Goal: Task Accomplishment & Management: Complete application form

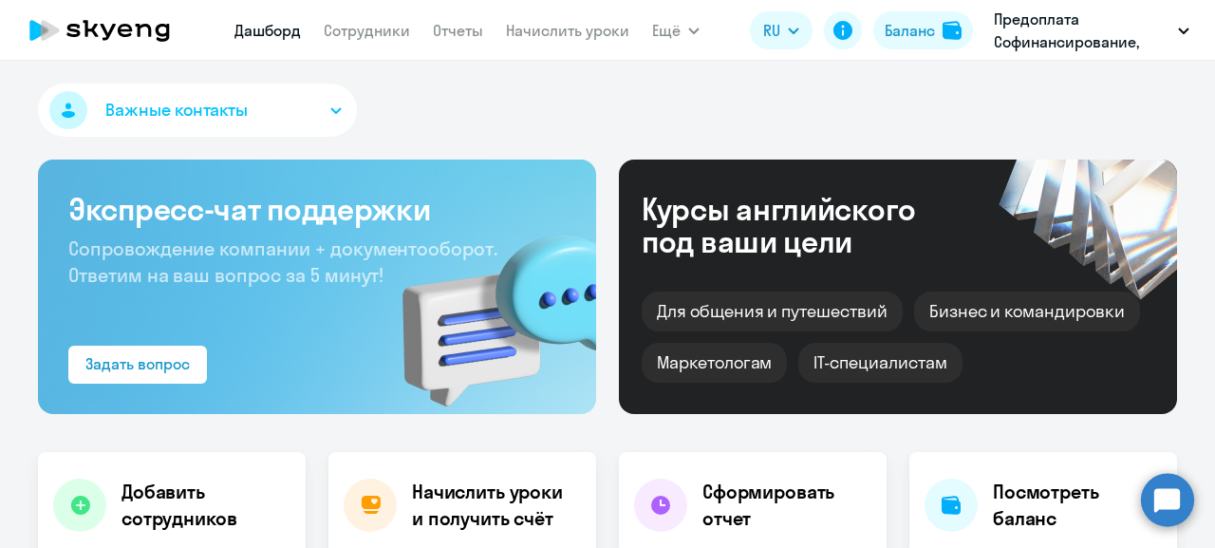
select select "30"
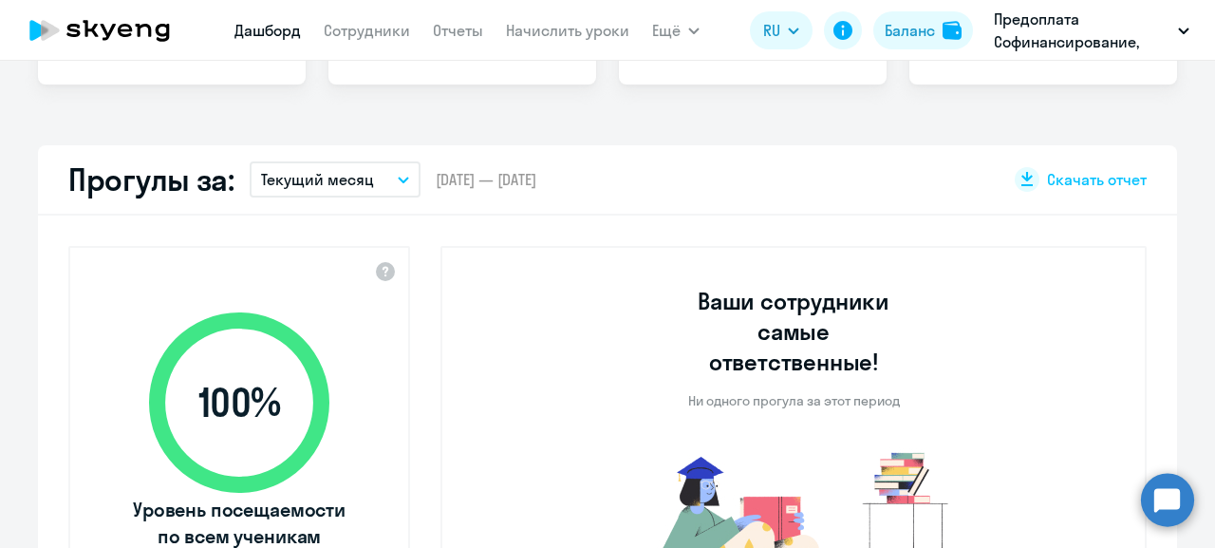
scroll to position [231, 0]
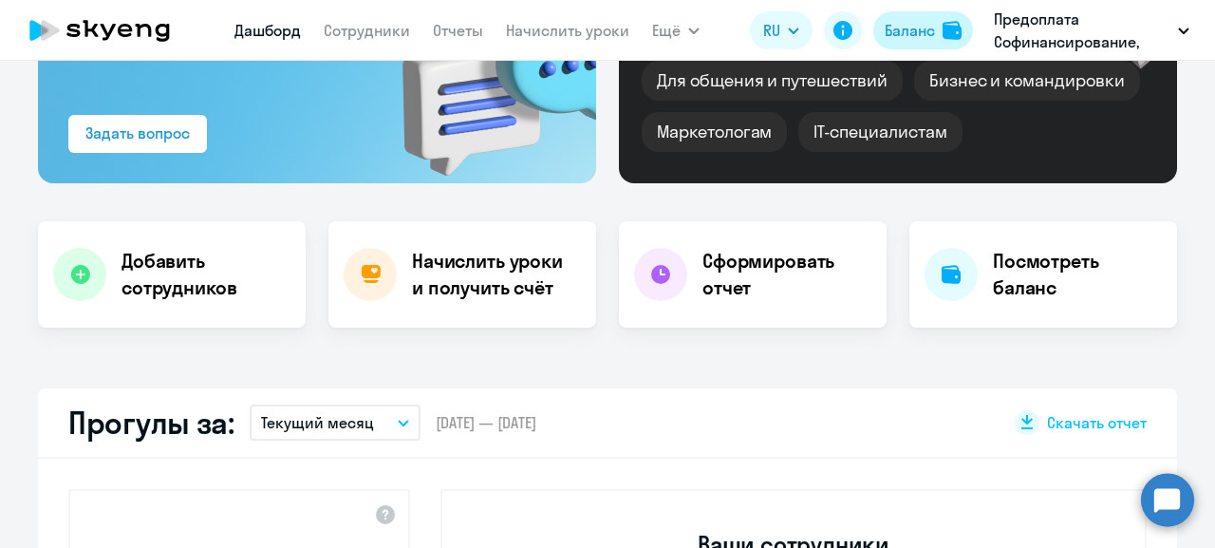
click at [919, 33] on div "Баланс" at bounding box center [909, 30] width 50 height 23
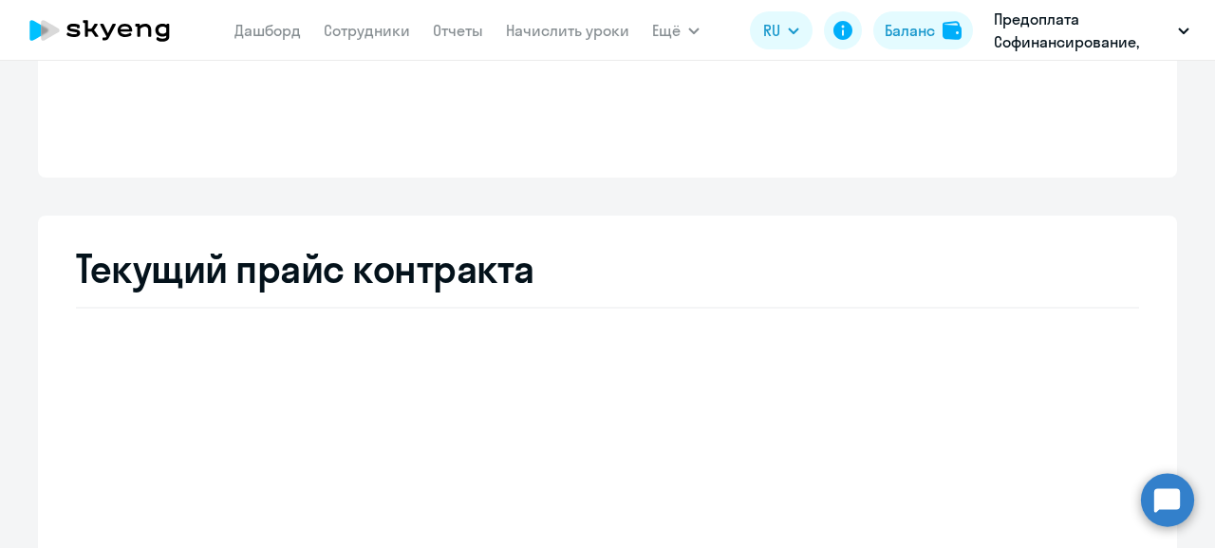
scroll to position [231, 0]
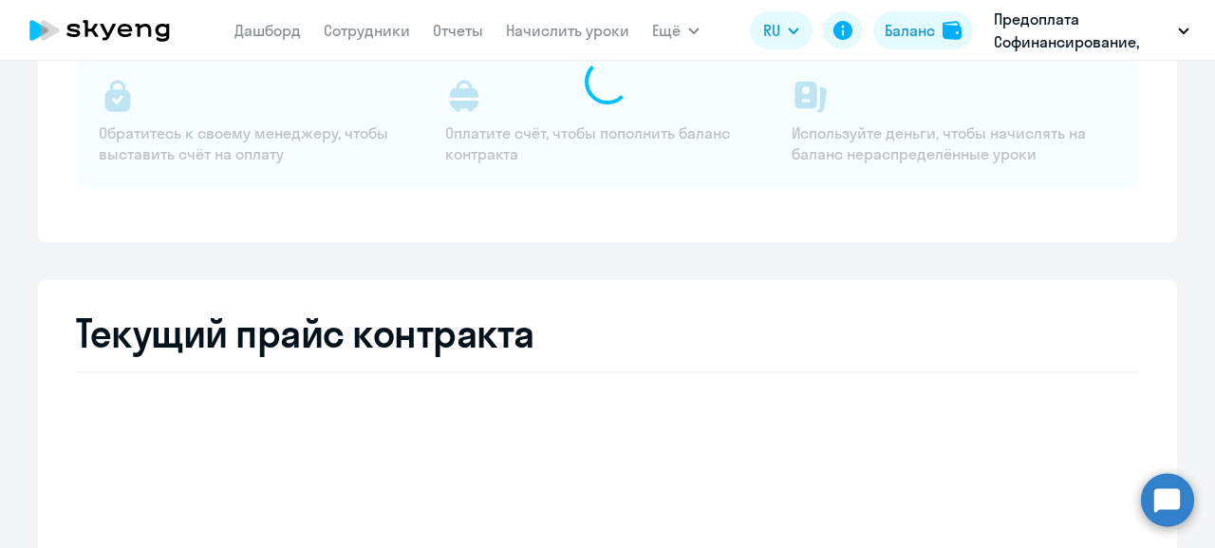
select select "english_adult_not_native_speaker"
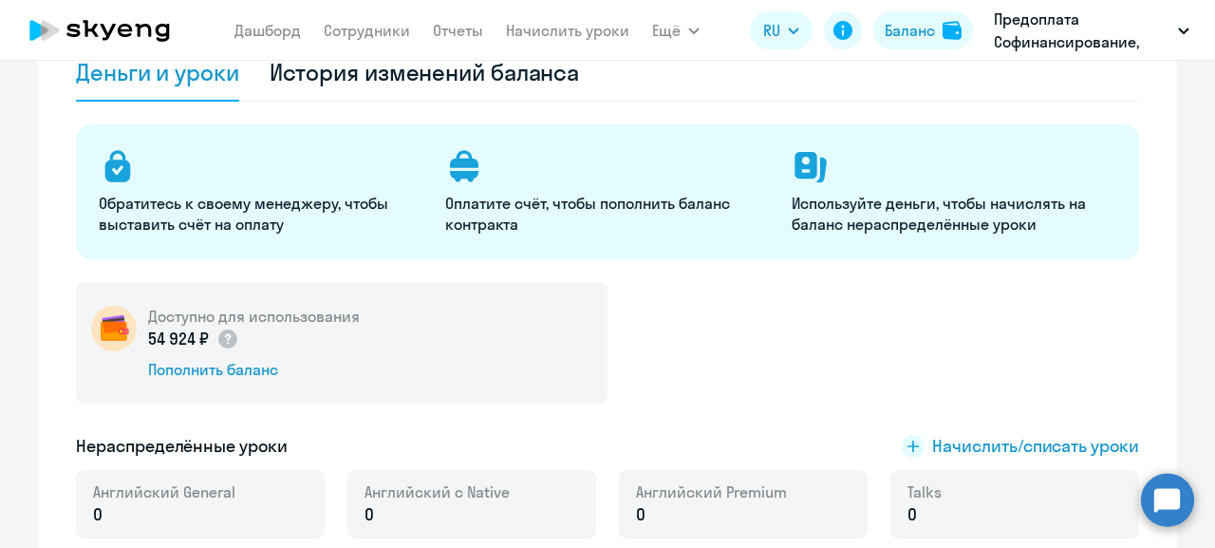
scroll to position [0, 0]
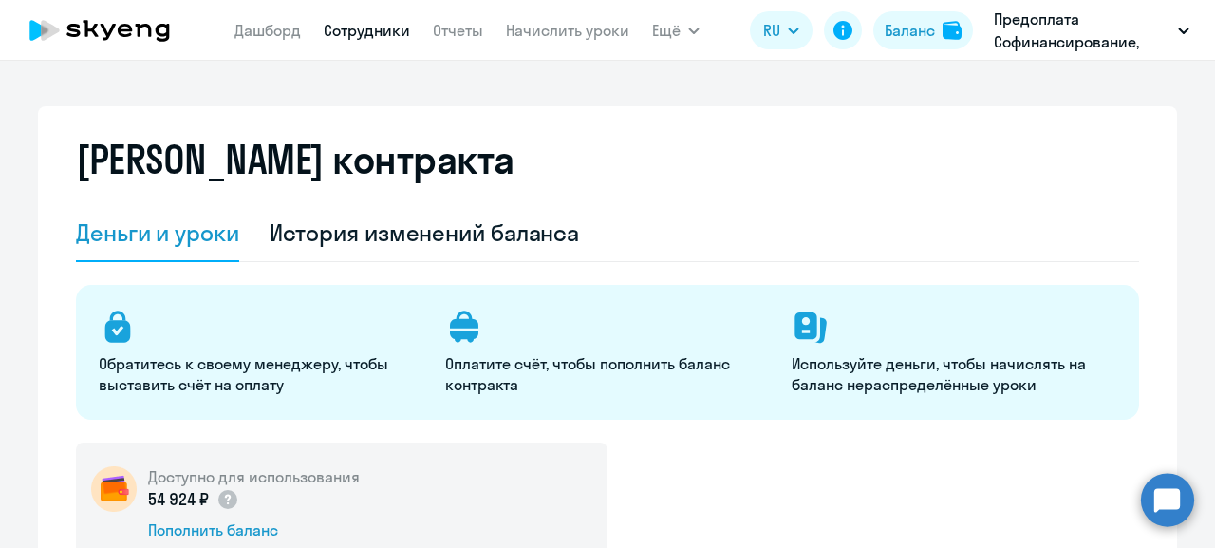
click at [349, 29] on link "Сотрудники" at bounding box center [367, 30] width 86 height 19
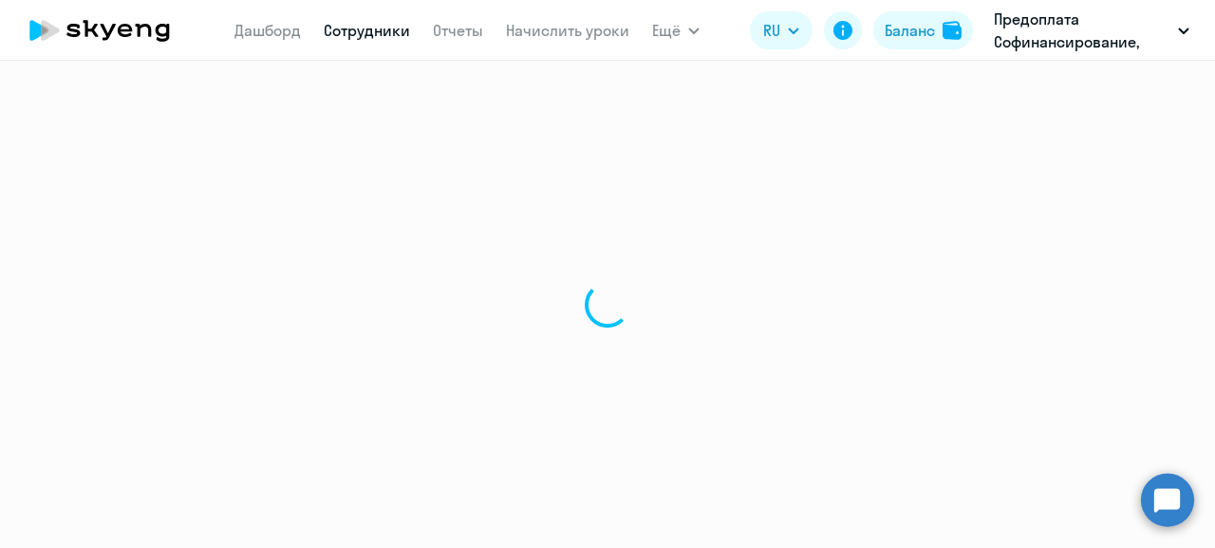
select select "30"
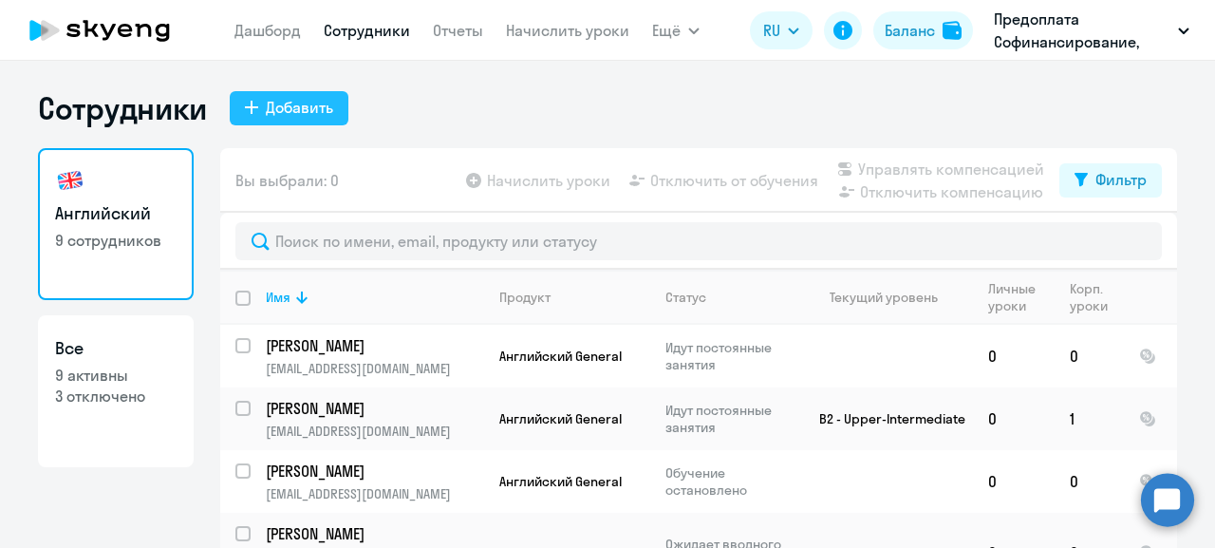
click at [286, 112] on div "Добавить" at bounding box center [299, 107] width 67 height 23
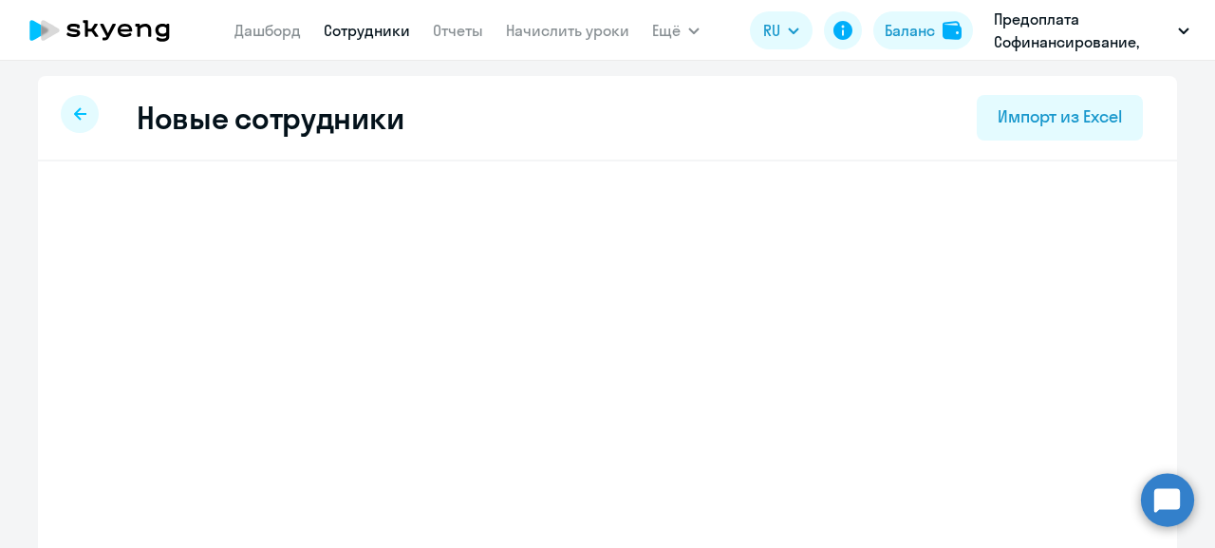
select select "english_adult_not_native_speaker"
select select "3"
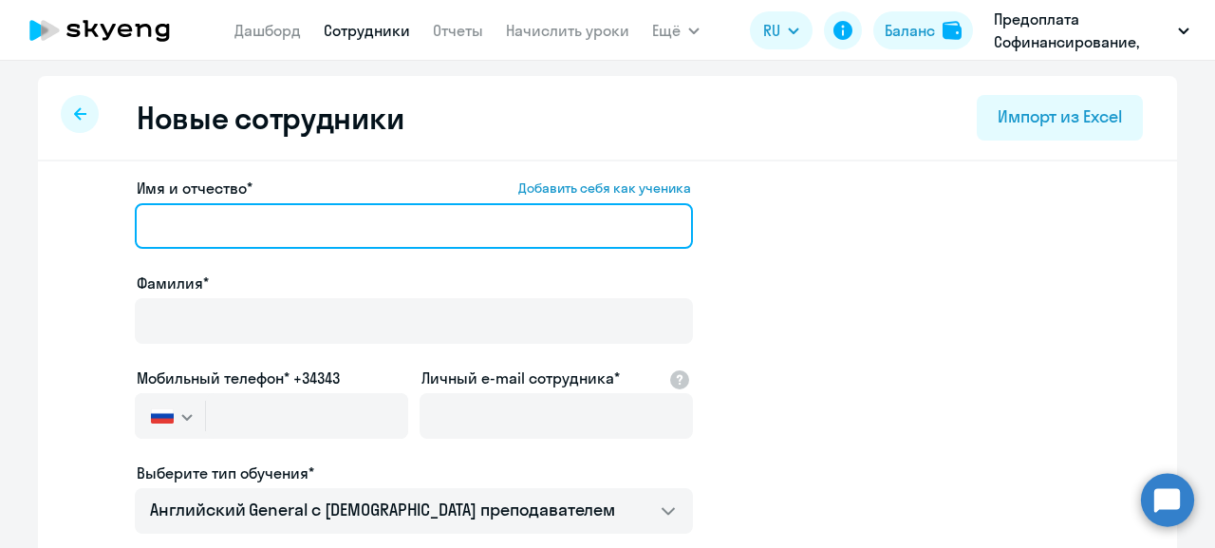
click at [224, 233] on input "Имя и отчество* Добавить себя как ученика" at bounding box center [414, 226] width 558 height 46
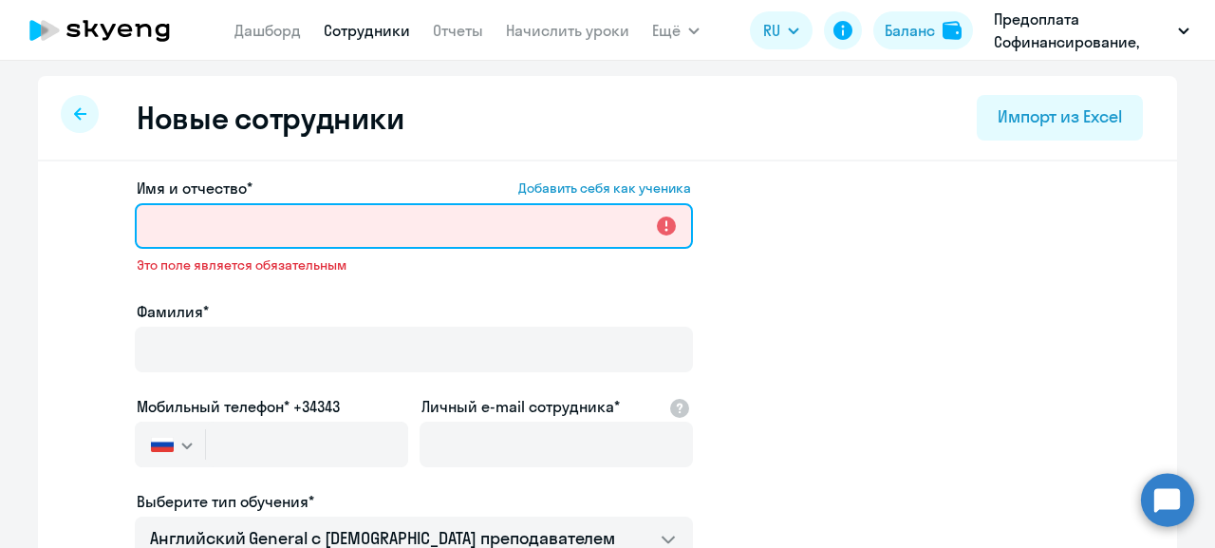
click at [200, 229] on input "Имя и отчество* Добавить себя как ученика" at bounding box center [414, 226] width 558 height 46
paste input "Каплина Оксана Николаевна"
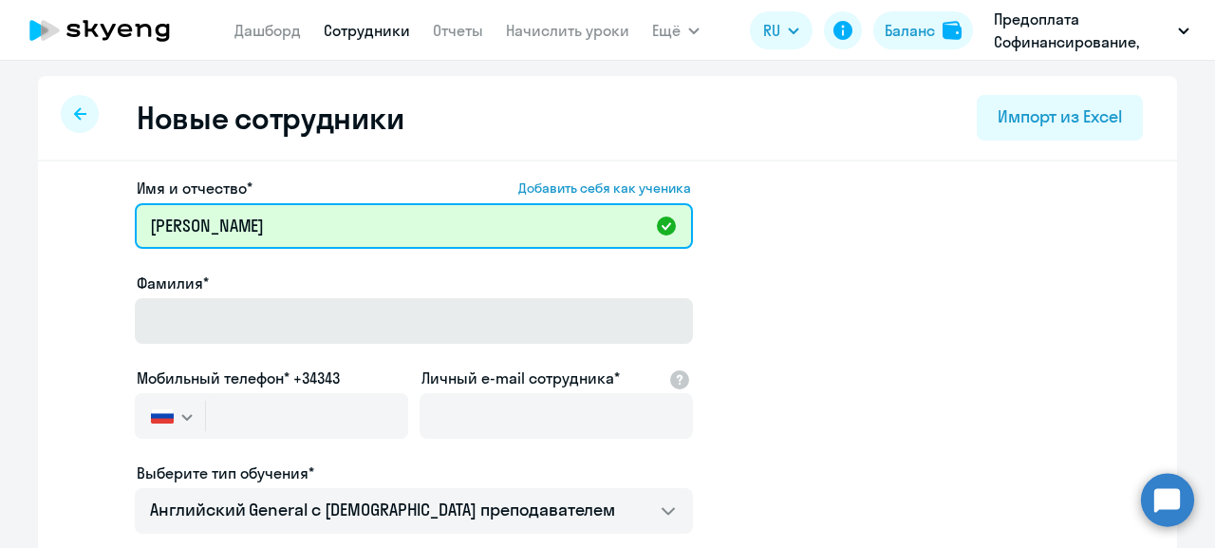
type input "Каплина Оксана Николаевна"
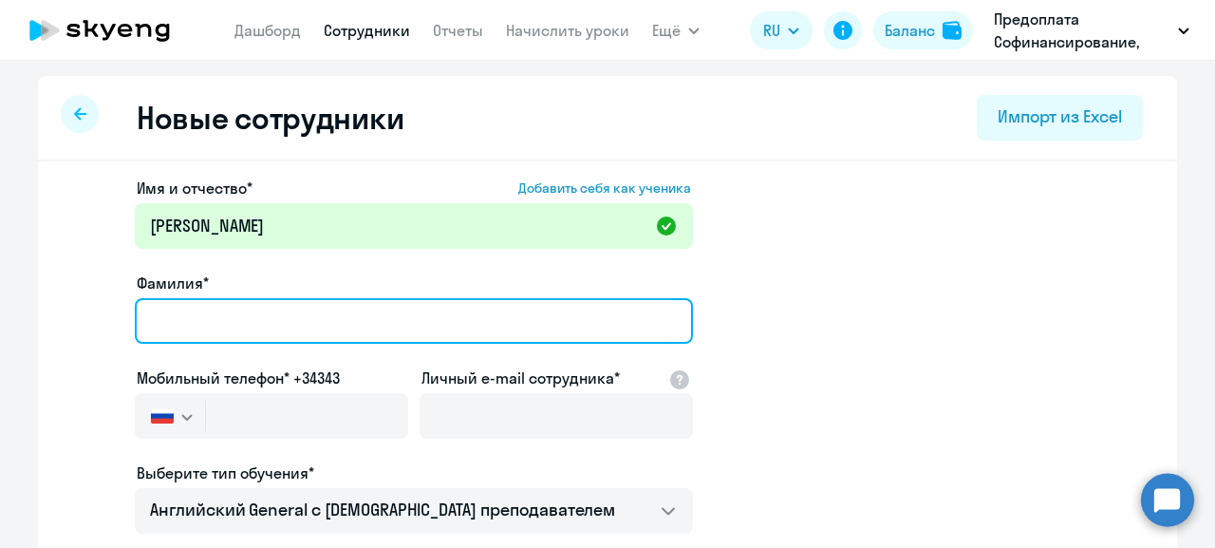
click at [195, 310] on input "Фамилия*" at bounding box center [414, 321] width 558 height 46
paste input "Каплина Оксана Николаевна"
drag, startPoint x: 388, startPoint y: 324, endPoint x: 215, endPoint y: 306, distance: 173.7
click at [215, 306] on input "Каплина Оксана Николаевна" at bounding box center [414, 321] width 558 height 46
type input "Каплина"
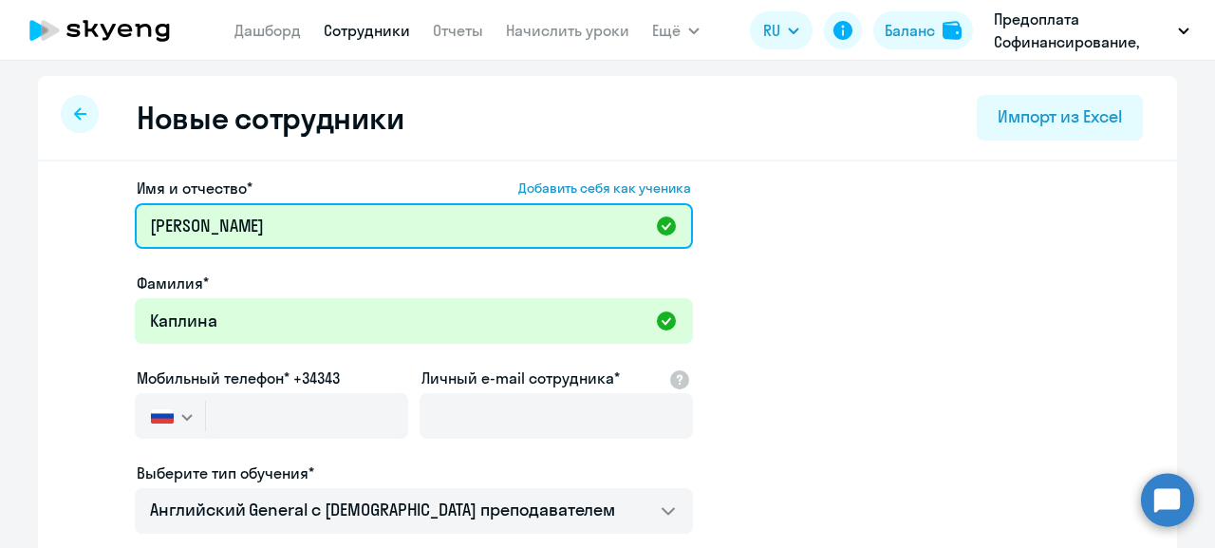
drag, startPoint x: 211, startPoint y: 223, endPoint x: 126, endPoint y: 225, distance: 84.5
click at [135, 225] on input "Каплина Оксана Николаевна" at bounding box center [414, 226] width 558 height 46
type input "Оксана Николаевна"
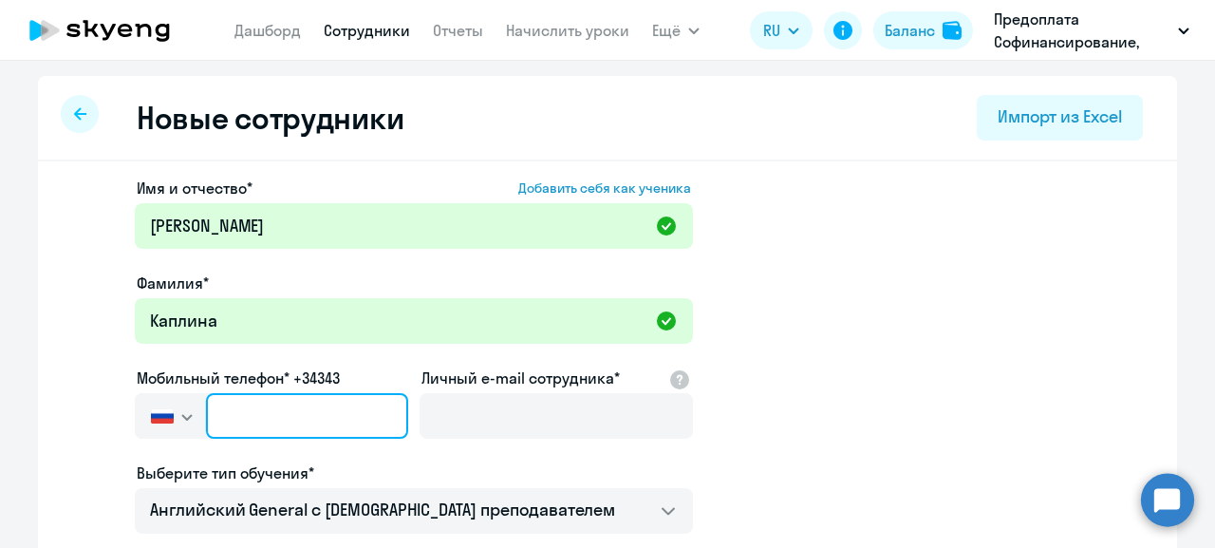
click at [273, 433] on input "text" at bounding box center [307, 416] width 202 height 46
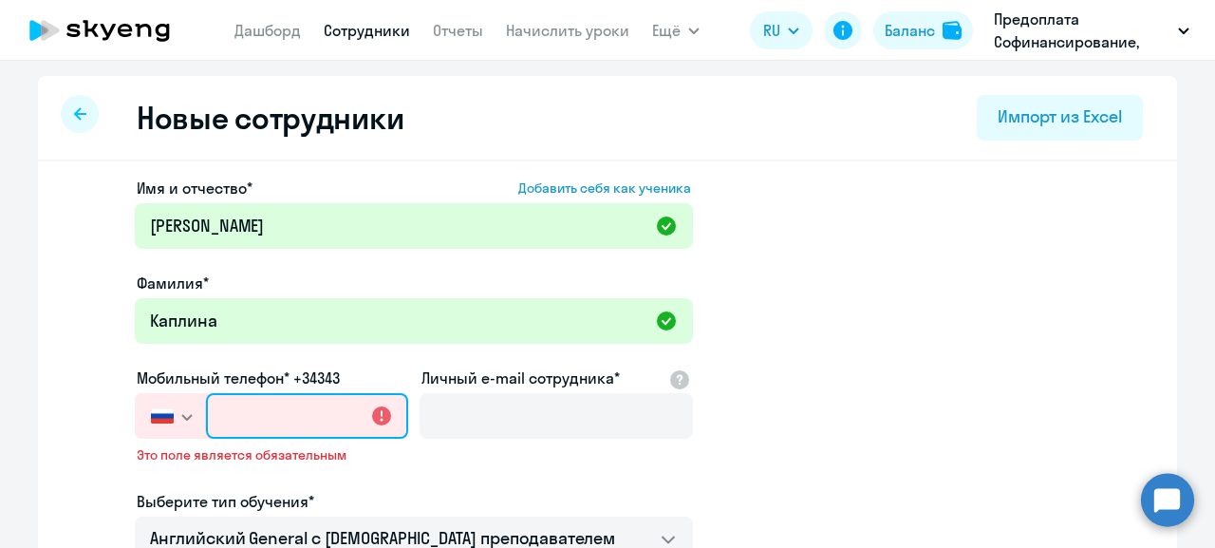
click at [270, 419] on input "text" at bounding box center [307, 416] width 202 height 46
paste input "+7 926 319-16-46"
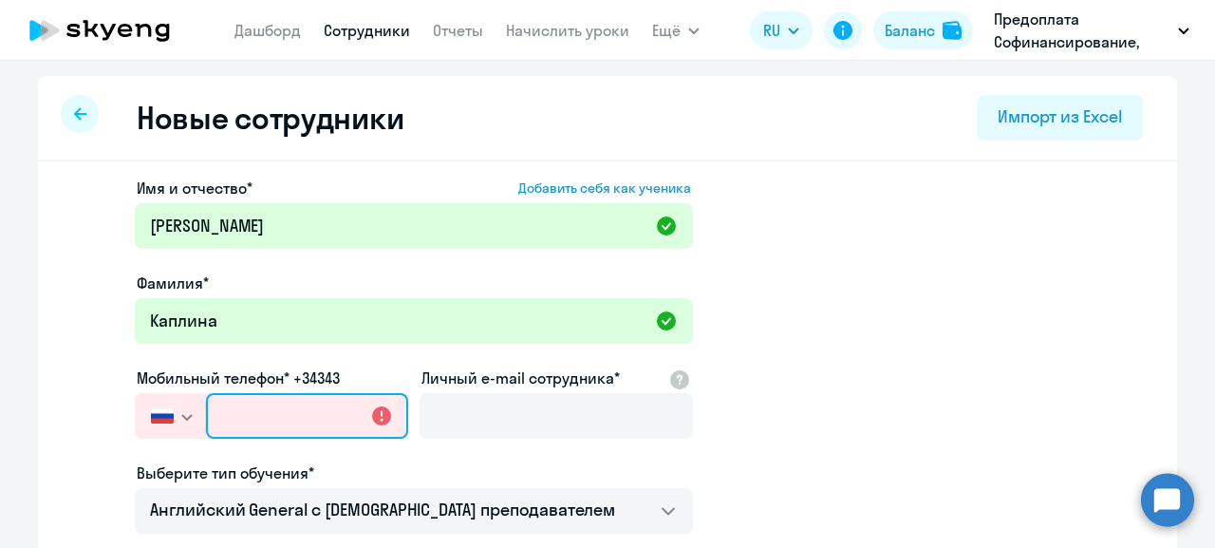
type input "+7 926 319-16-46"
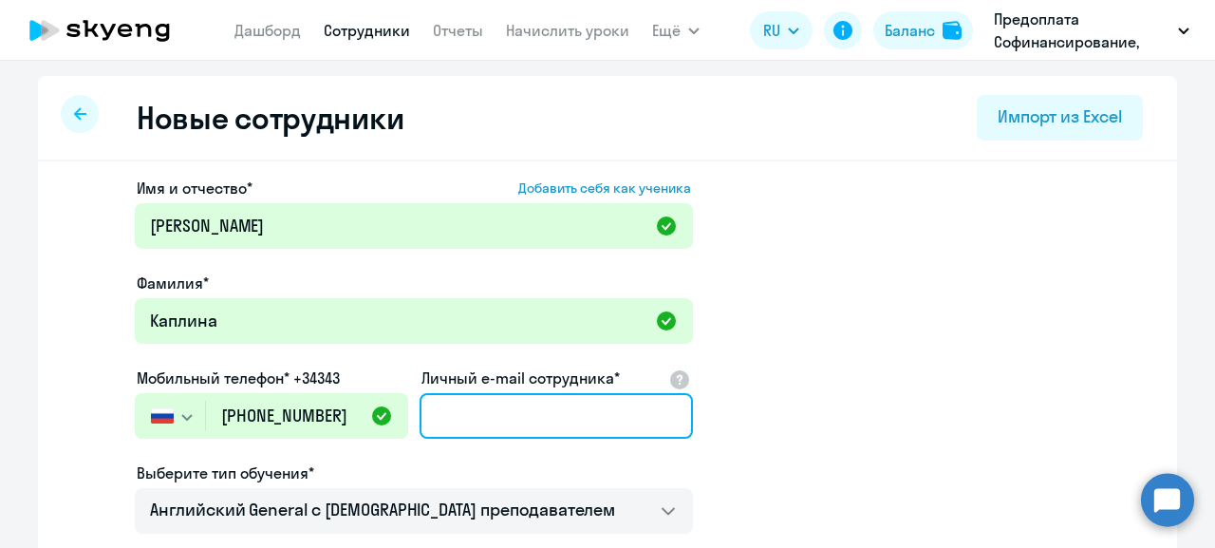
click at [491, 415] on input "Личный e-mail сотрудника*" at bounding box center [555, 416] width 273 height 46
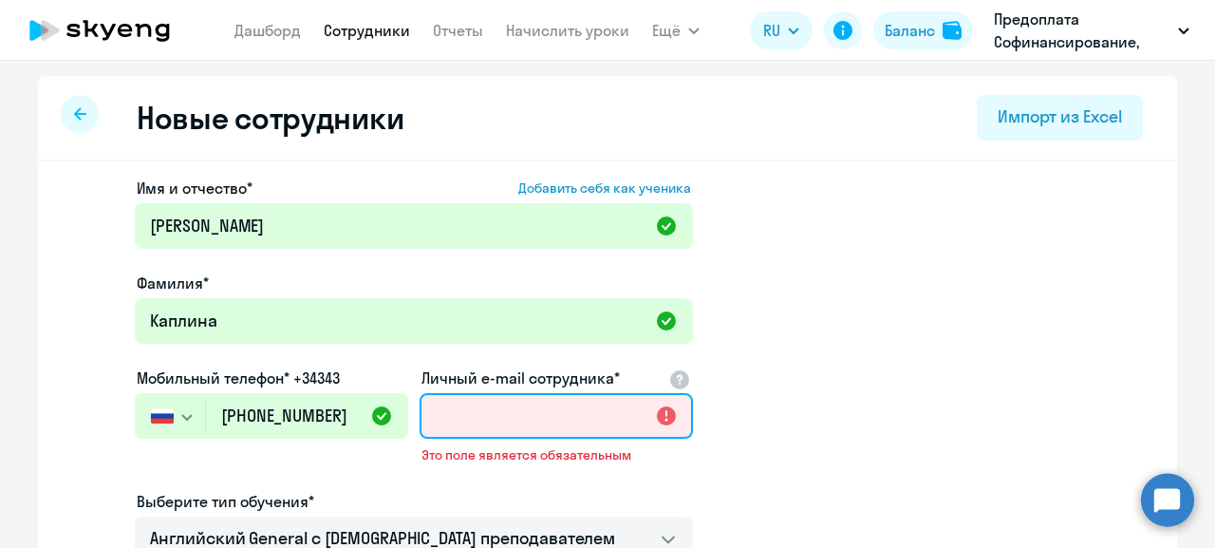
click at [456, 414] on input "Личный e-mail сотрудника*" at bounding box center [555, 416] width 273 height 46
paste input "[EMAIL_ADDRESS][DOMAIN_NAME]"
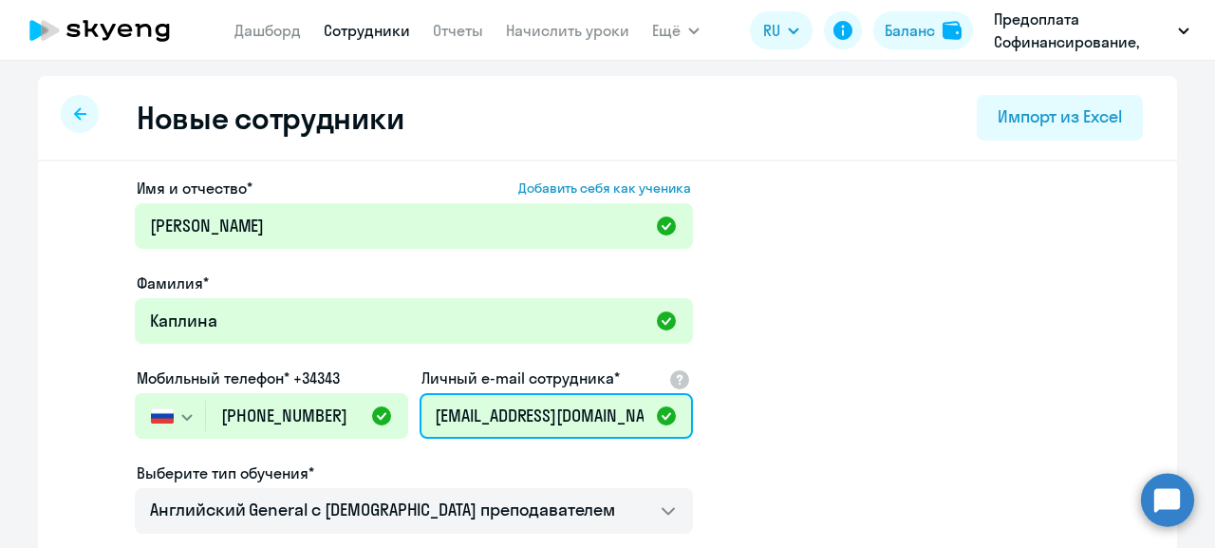
type input "[EMAIL_ADDRESS][DOMAIN_NAME]"
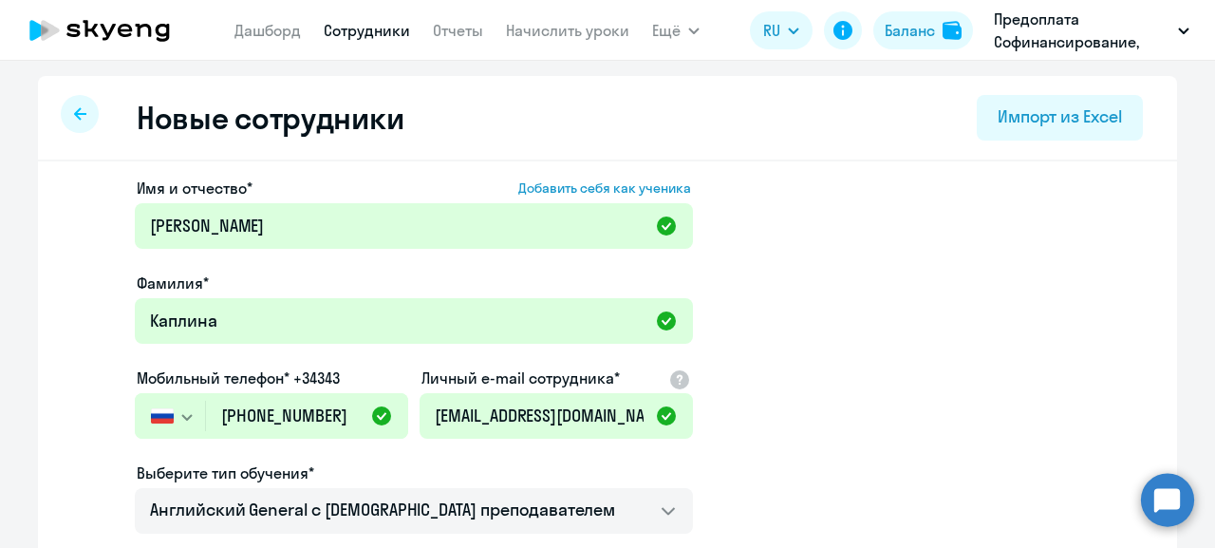
click at [817, 350] on app-new-student-form "Имя и отчество* Добавить себя как ученика Оксана Николаевна Фамилия* Каплина Мо…" at bounding box center [607, 515] width 1078 height 677
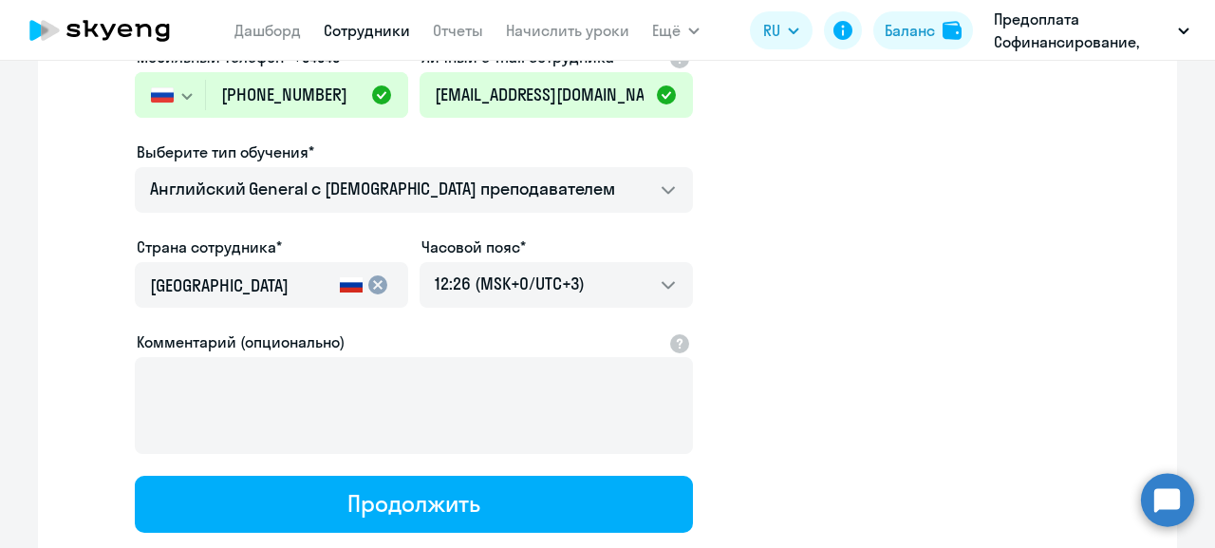
scroll to position [199, 0]
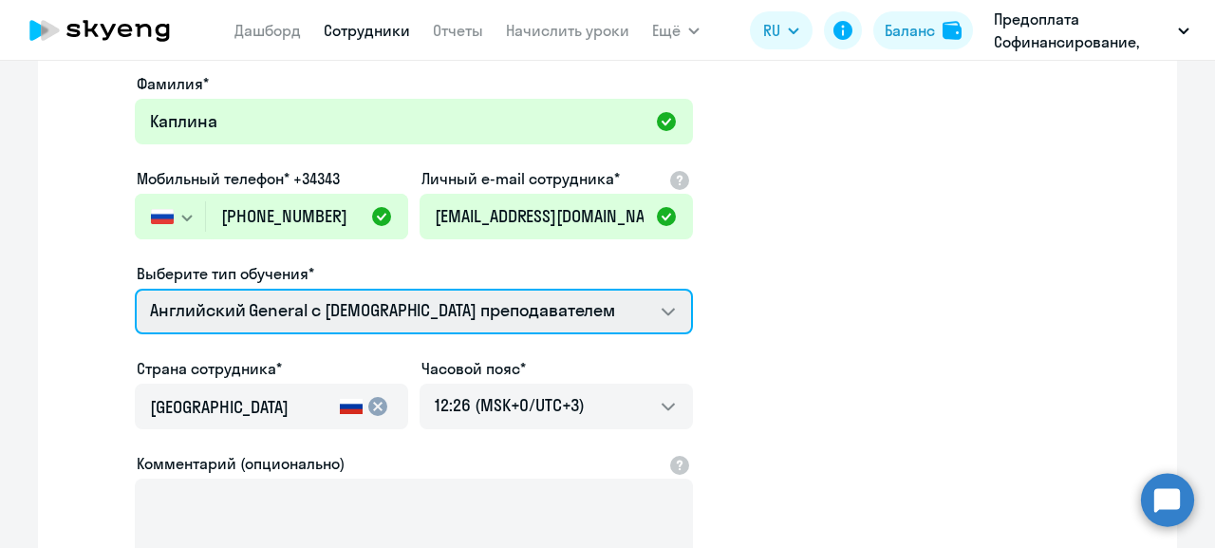
click at [135, 288] on select "Английский General с русскоговорящим преподавателем Английский General с англог…" at bounding box center [414, 311] width 558 height 46
click option "Английский General с русскоговорящим преподавателем" at bounding box center [0, 0] width 0 height 0
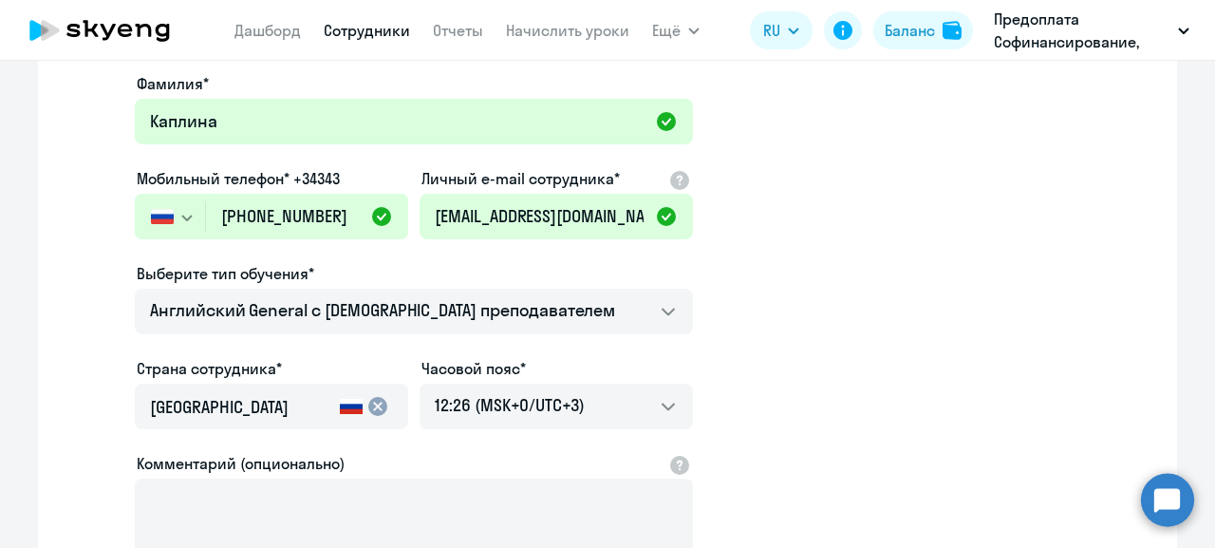
click at [791, 312] on app-new-student-form "Имя и отчество* Добавить себя как ученика Оксана Николаевна Фамилия* Каплина Мо…" at bounding box center [607, 315] width 1078 height 677
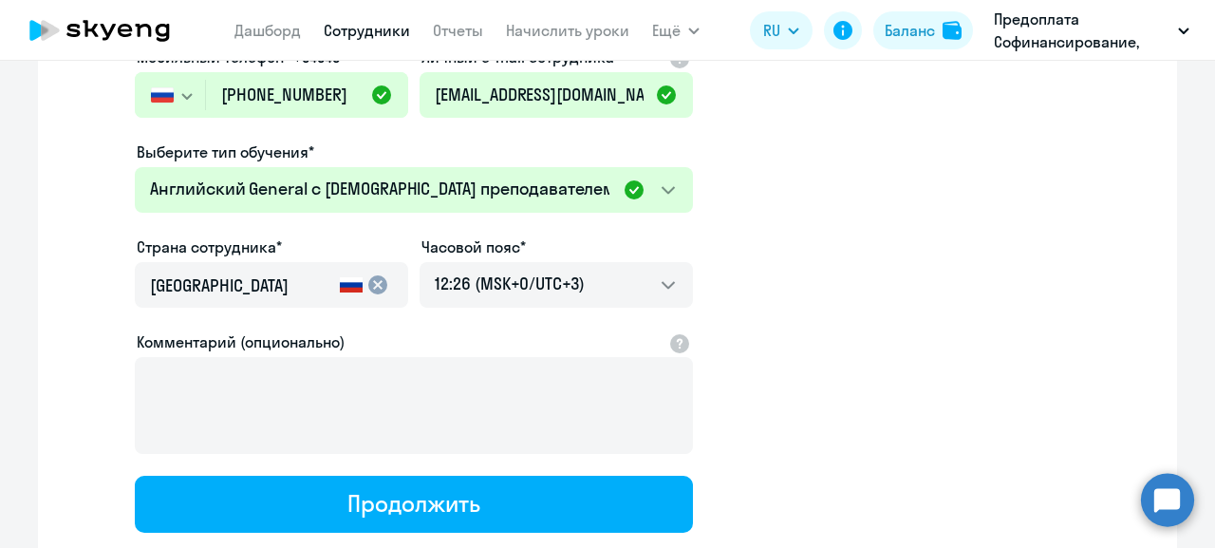
scroll to position [442, 0]
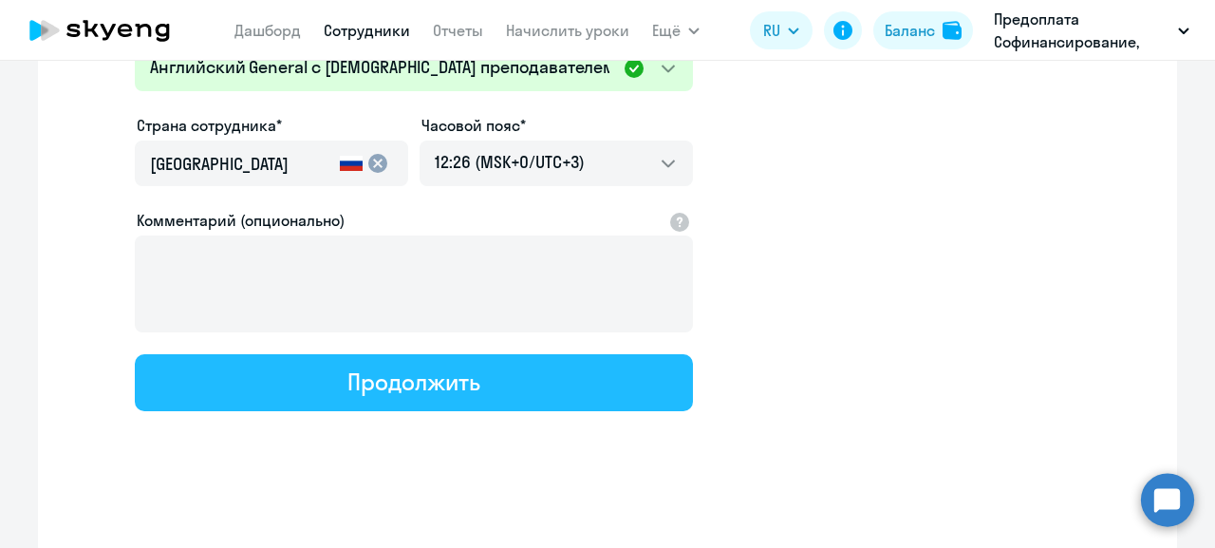
click at [423, 382] on div "Продолжить" at bounding box center [413, 381] width 132 height 30
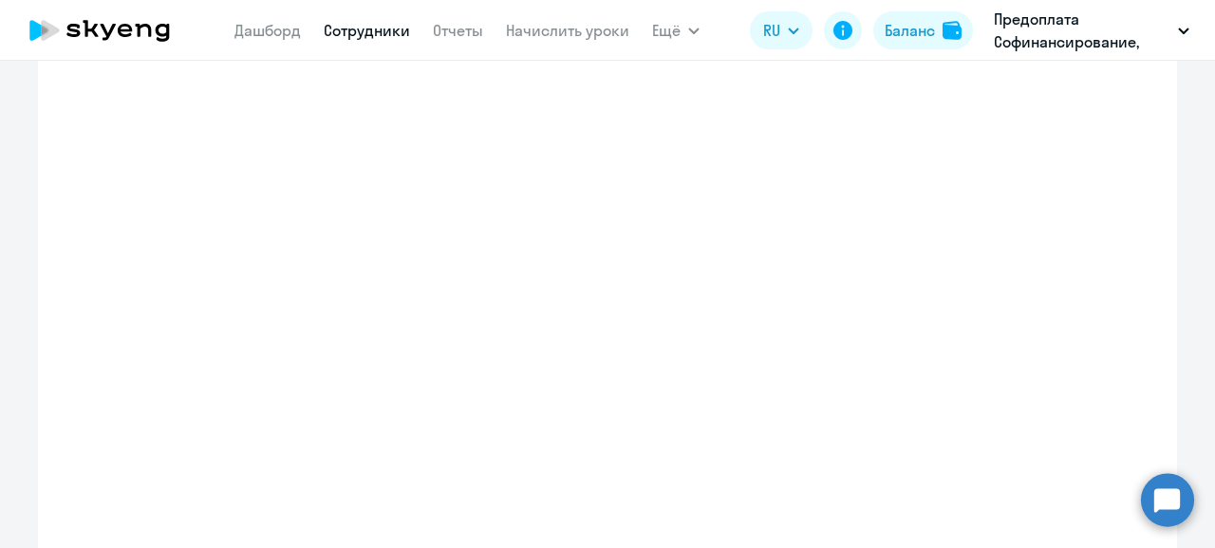
select select "english_adult_not_native_speaker"
select select "3"
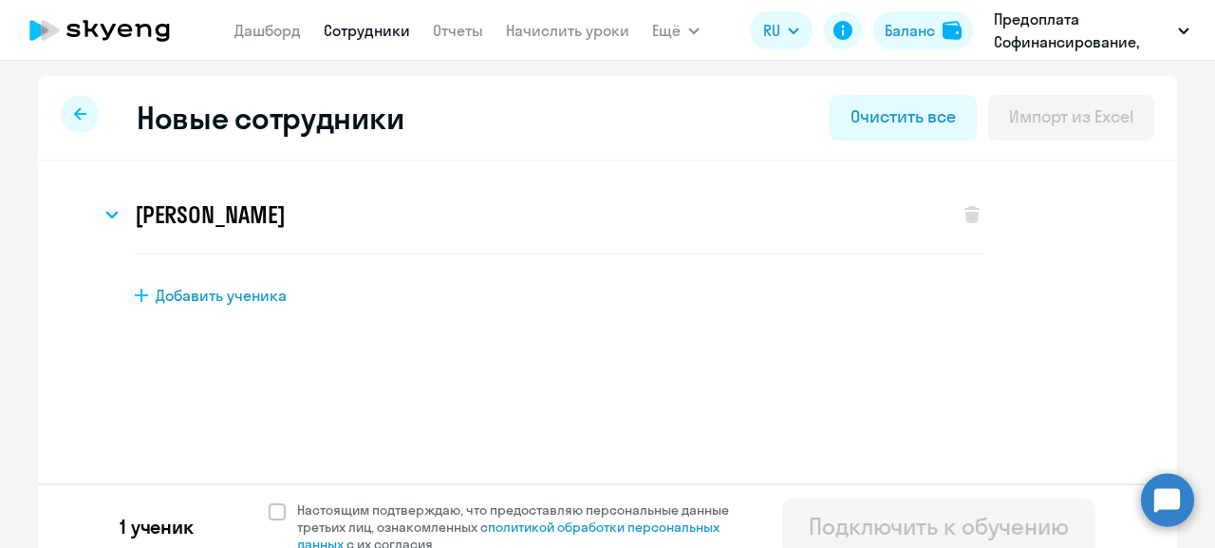
scroll to position [21, 0]
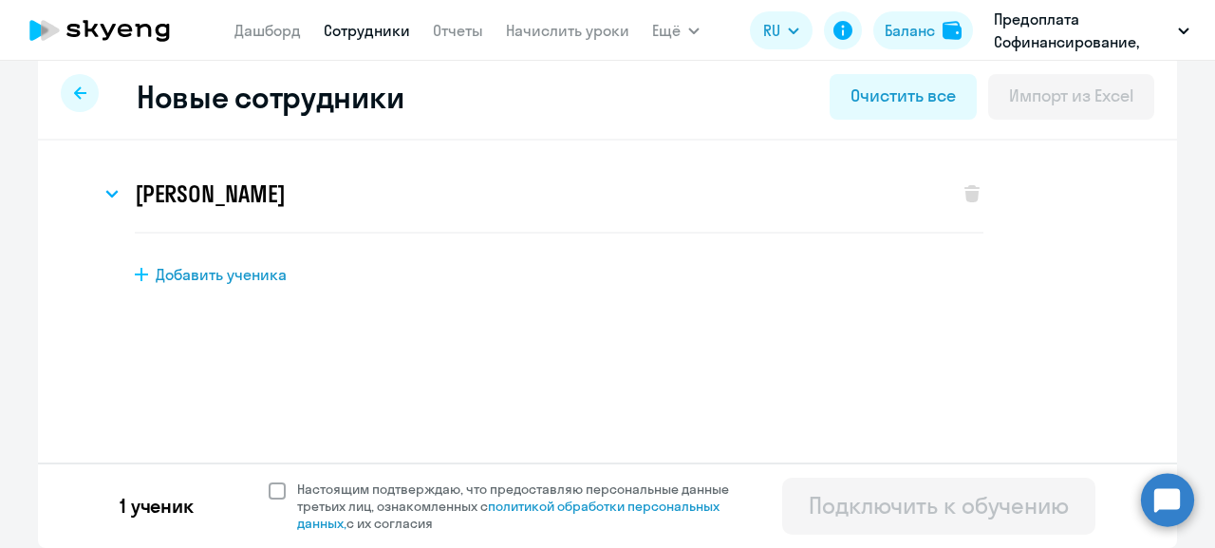
click at [271, 487] on span at bounding box center [277, 490] width 17 height 17
click at [269, 489] on span at bounding box center [277, 490] width 17 height 17
click at [269, 480] on input "Настоящим подтверждаю, что предоставляю персональные данные третьих лиц, ознако…" at bounding box center [268, 479] width 1 height 1
checkbox input "true"
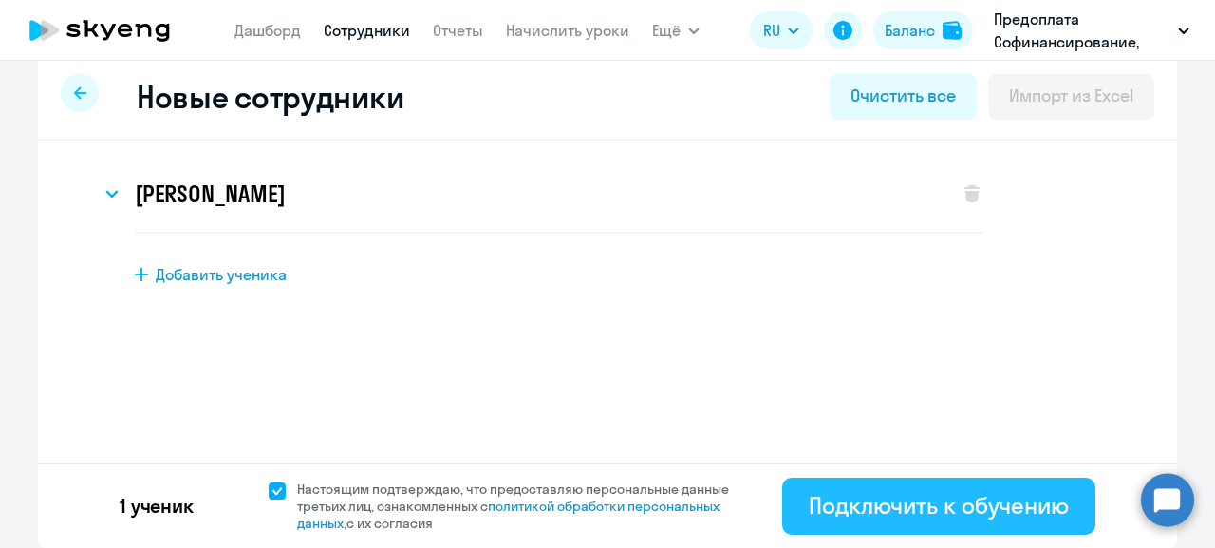
click at [901, 508] on div "Подключить к обучению" at bounding box center [939, 505] width 260 height 30
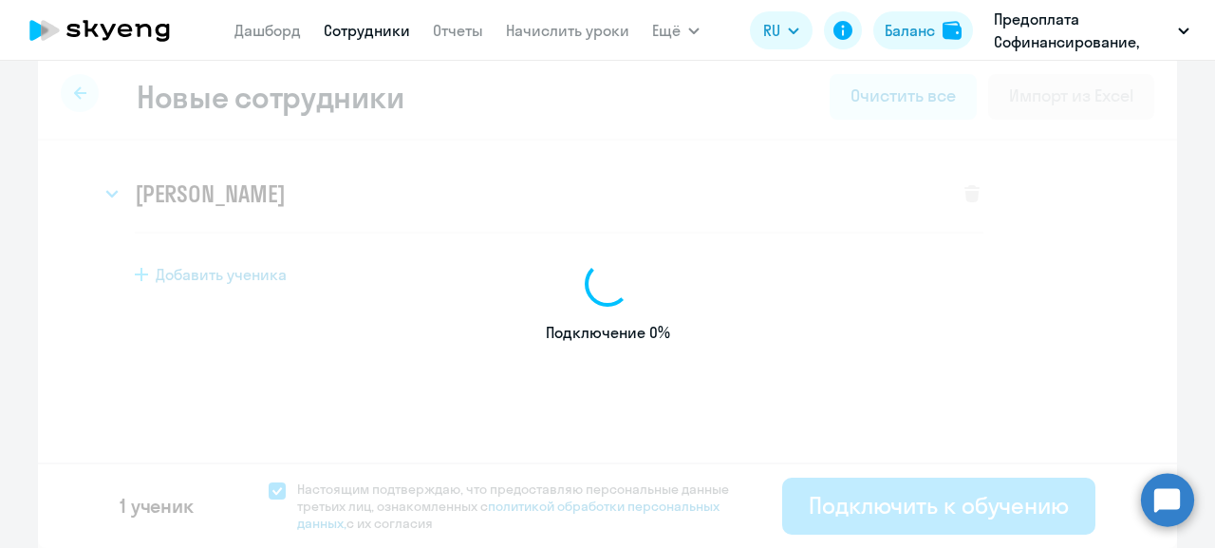
select select "english_adult_not_native_speaker"
select select "3"
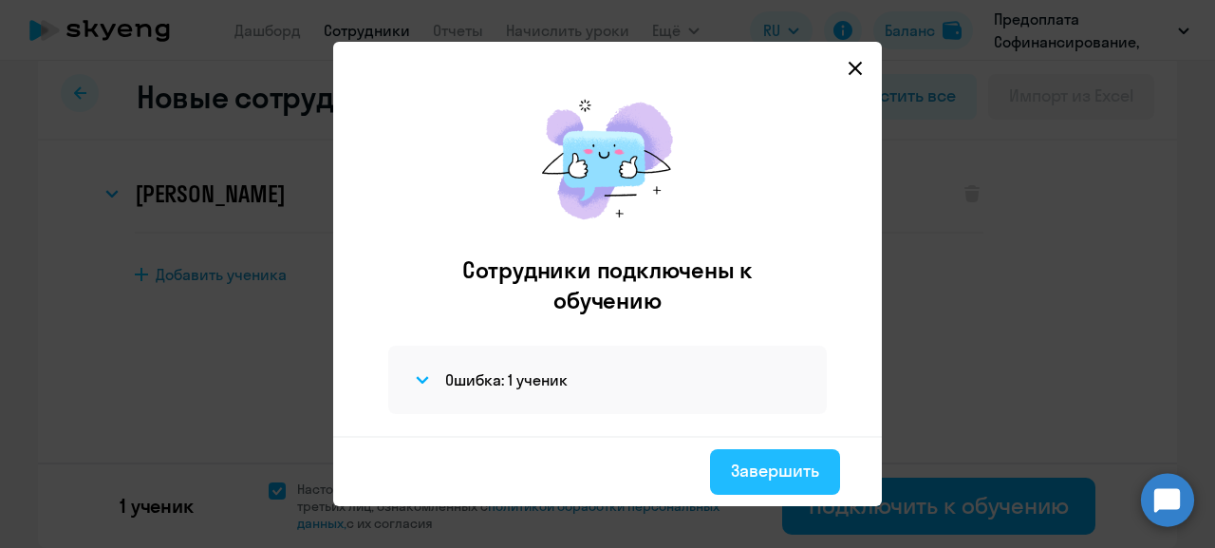
click at [790, 475] on div "Завершить" at bounding box center [775, 470] width 88 height 25
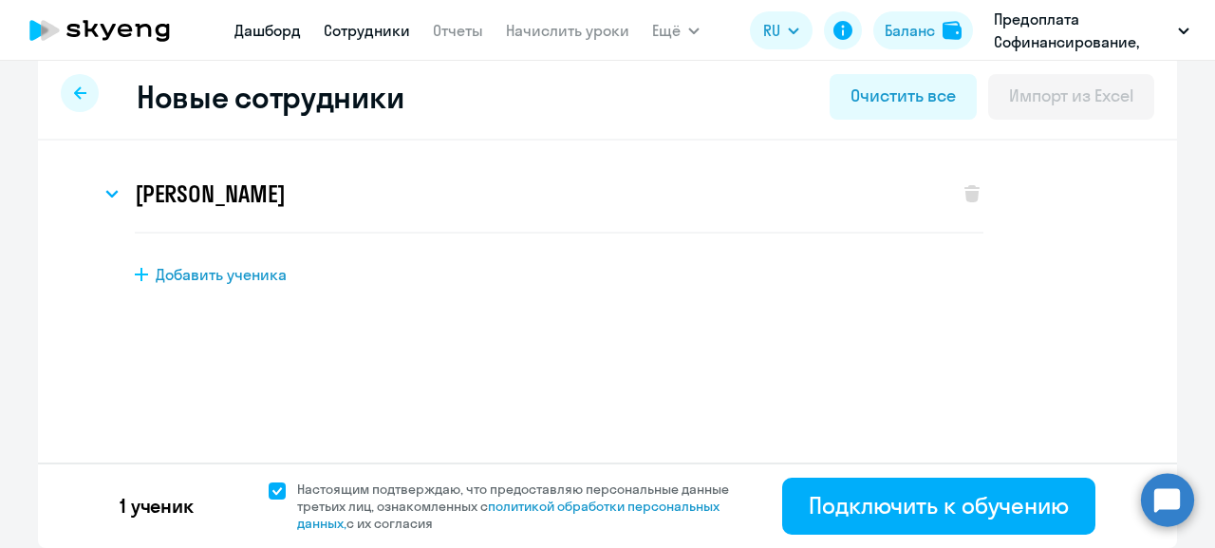
click at [257, 32] on link "Дашборд" at bounding box center [267, 30] width 66 height 19
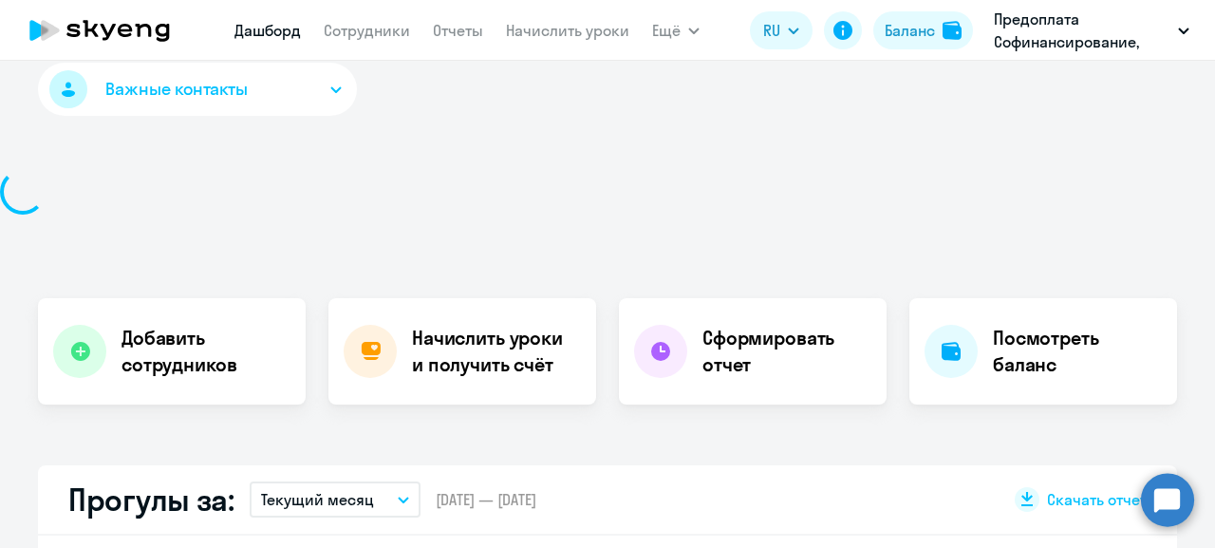
scroll to position [21, 0]
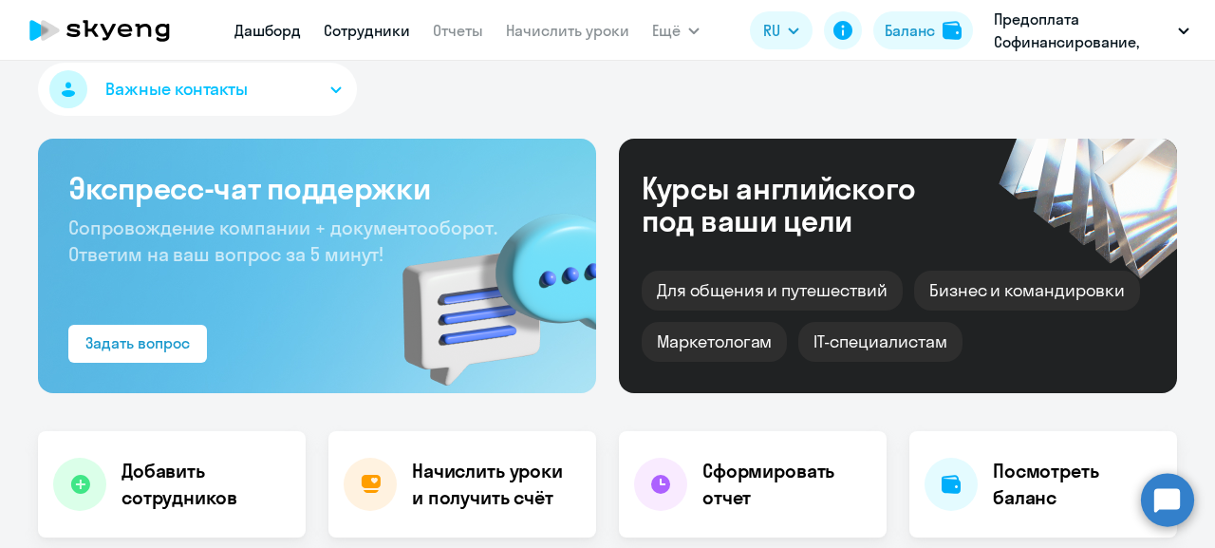
click at [380, 31] on link "Сотрудники" at bounding box center [367, 30] width 86 height 19
select select "30"
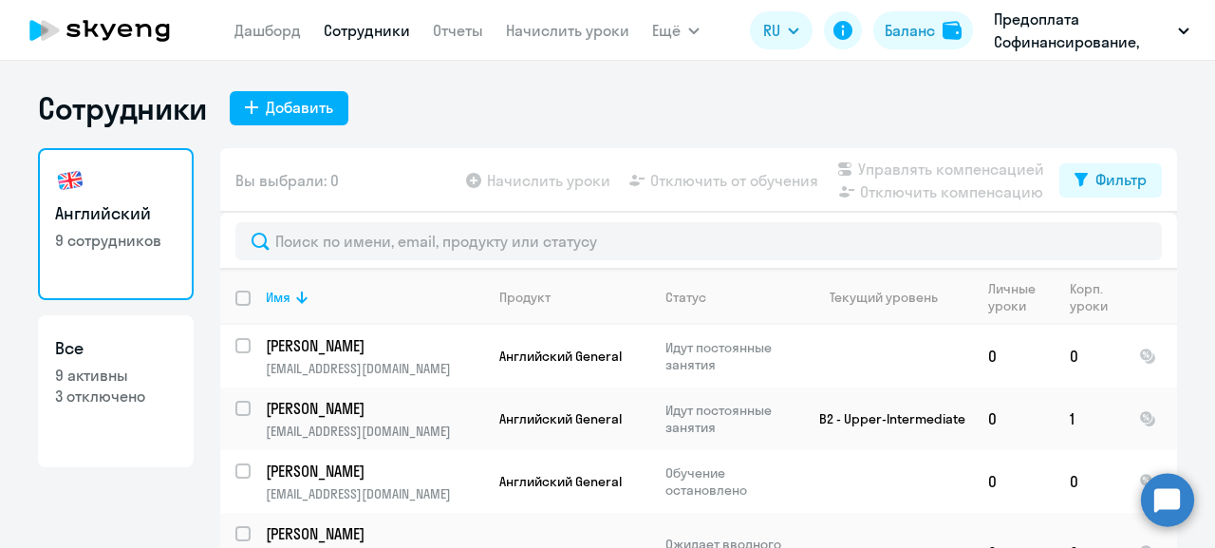
click at [90, 358] on h3 "Все" at bounding box center [115, 348] width 121 height 25
select select "30"
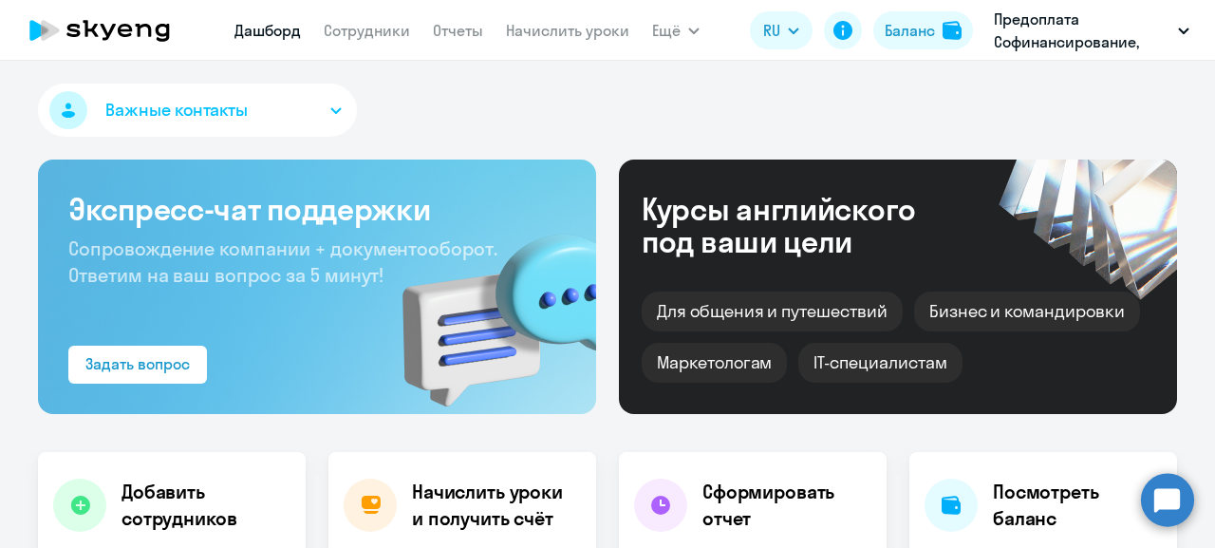
select select "30"
click at [371, 31] on link "Сотрудники" at bounding box center [367, 30] width 86 height 19
select select "30"
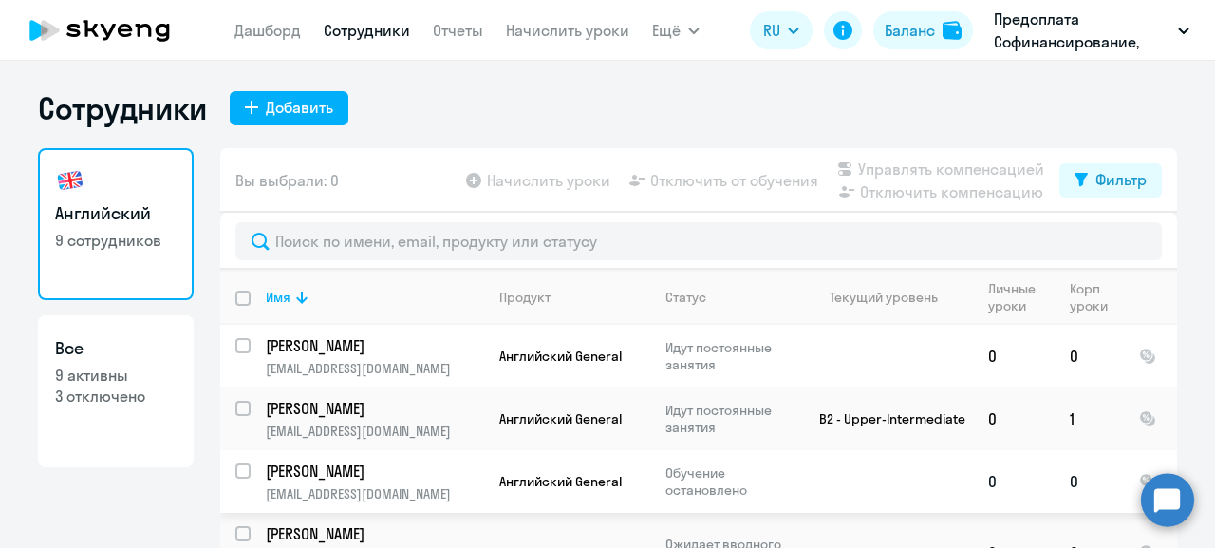
scroll to position [121, 0]
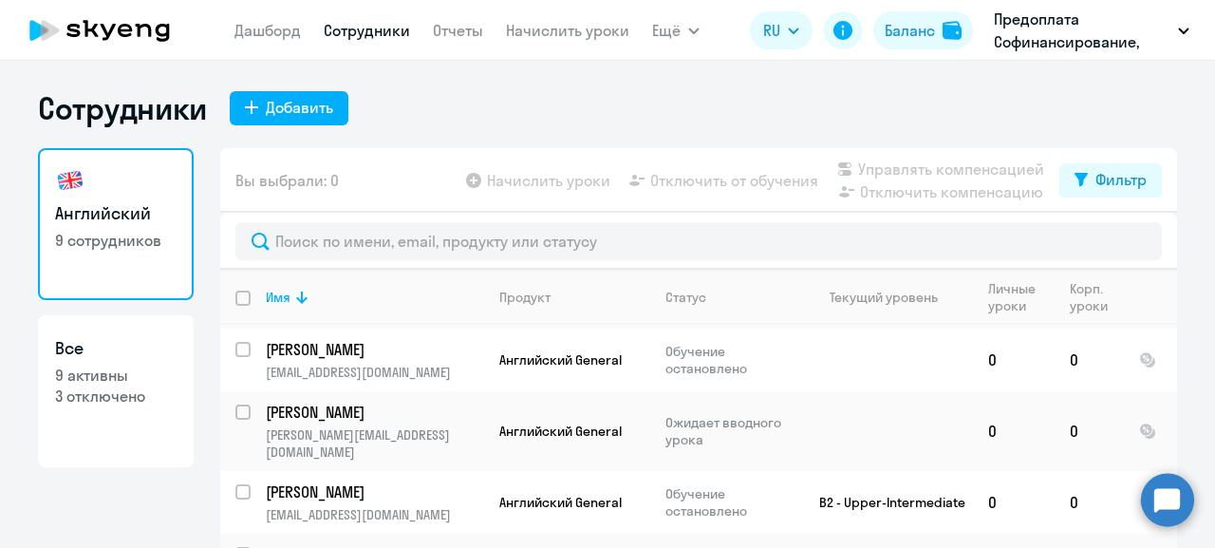
click at [1168, 508] on circle at bounding box center [1167, 499] width 53 height 53
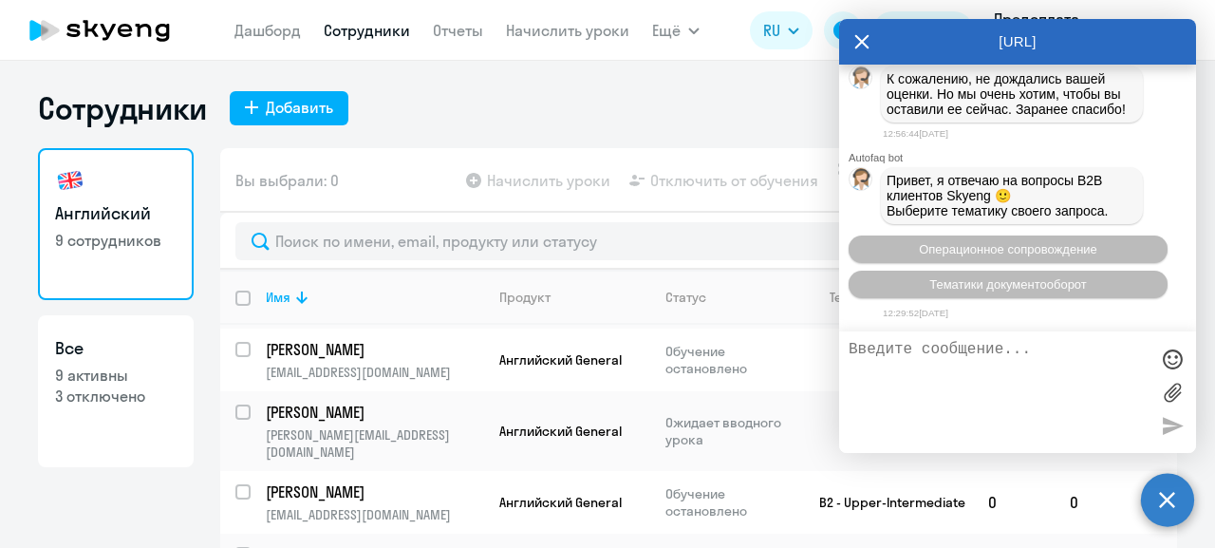
scroll to position [33980, 0]
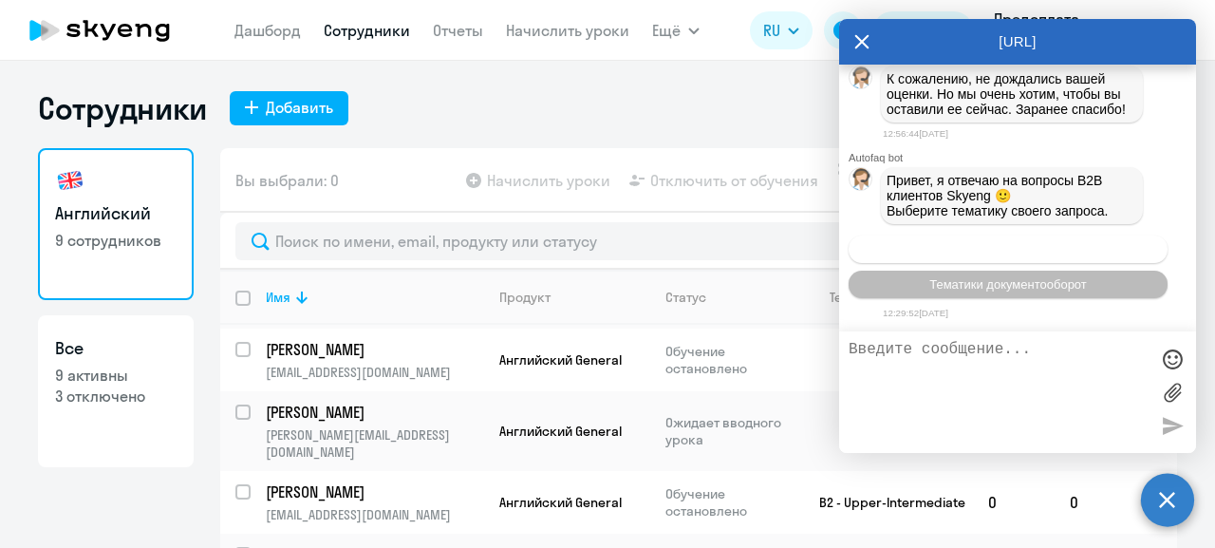
click at [1005, 249] on span "Операционное сопровождение" at bounding box center [1008, 249] width 178 height 14
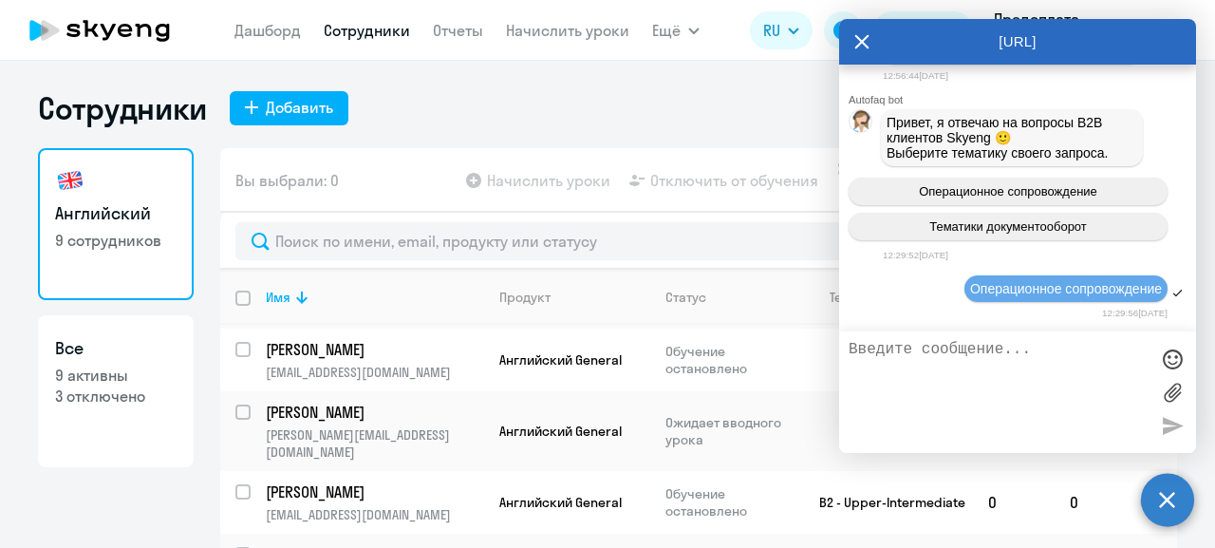
scroll to position [34189, 0]
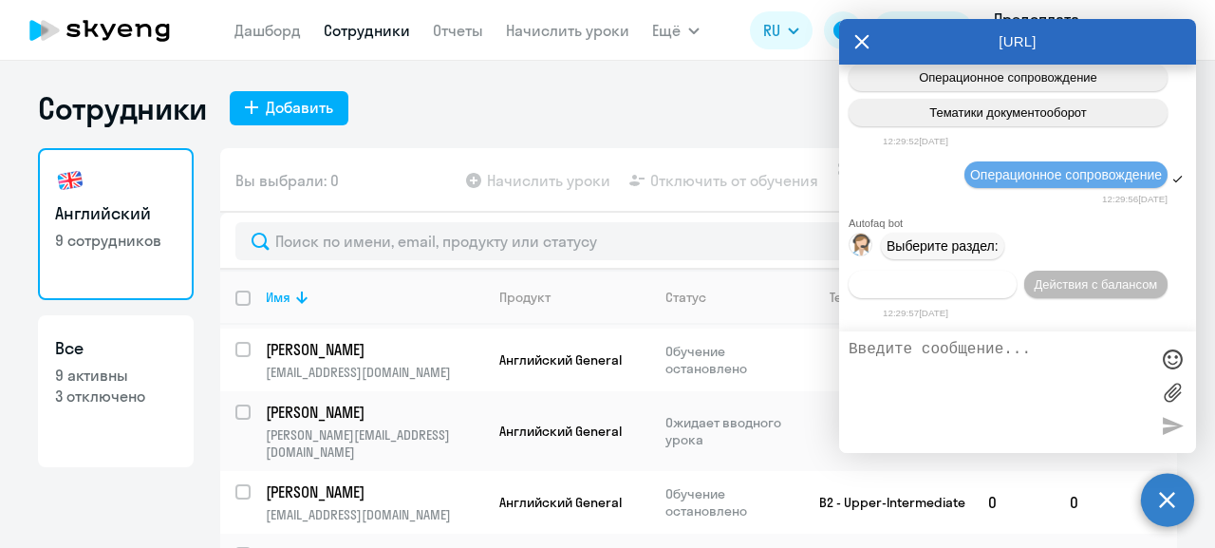
click at [986, 277] on span "Действия по сотрудникам" at bounding box center [932, 284] width 147 height 14
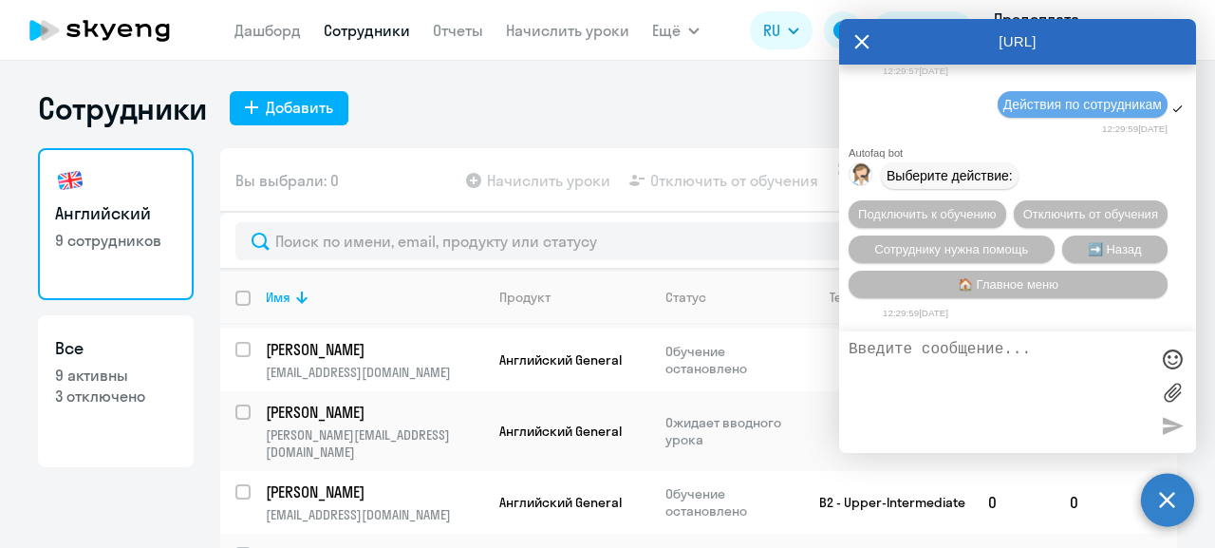
scroll to position [34470, 0]
click at [999, 200] on button "Подключить к обучению" at bounding box center [927, 214] width 158 height 28
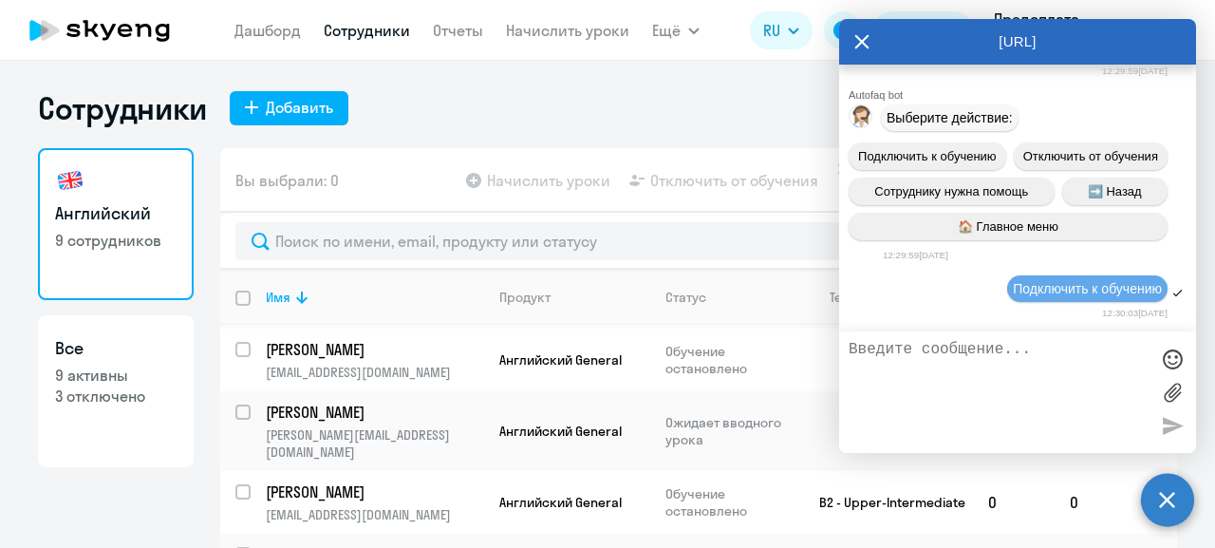
scroll to position [34714, 0]
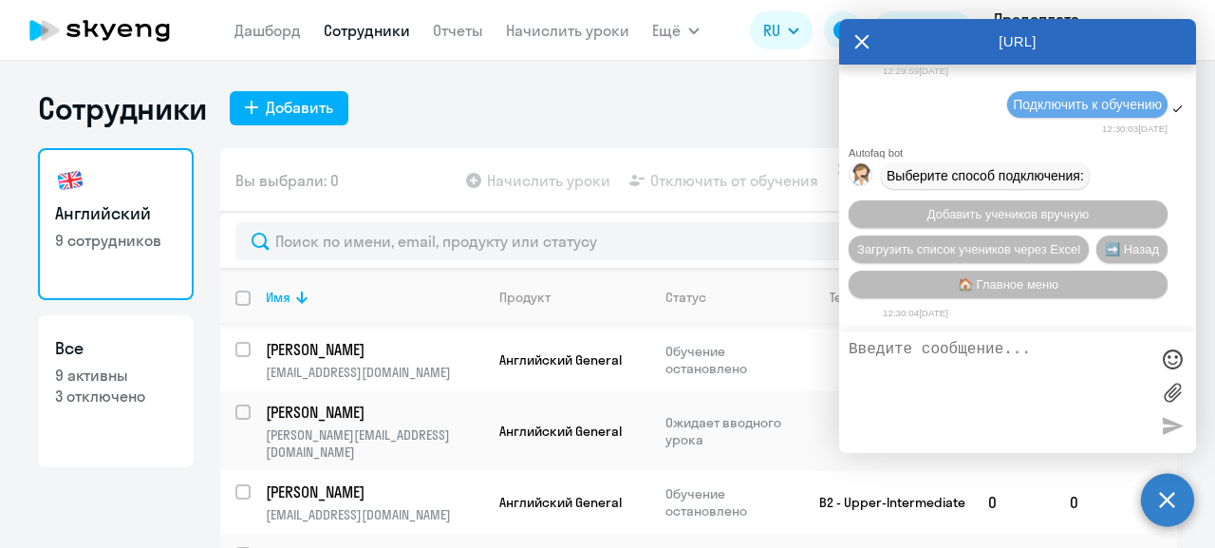
click at [960, 379] on textarea at bounding box center [998, 392] width 300 height 102
type textarea "L"
type textarea "Добрый день."
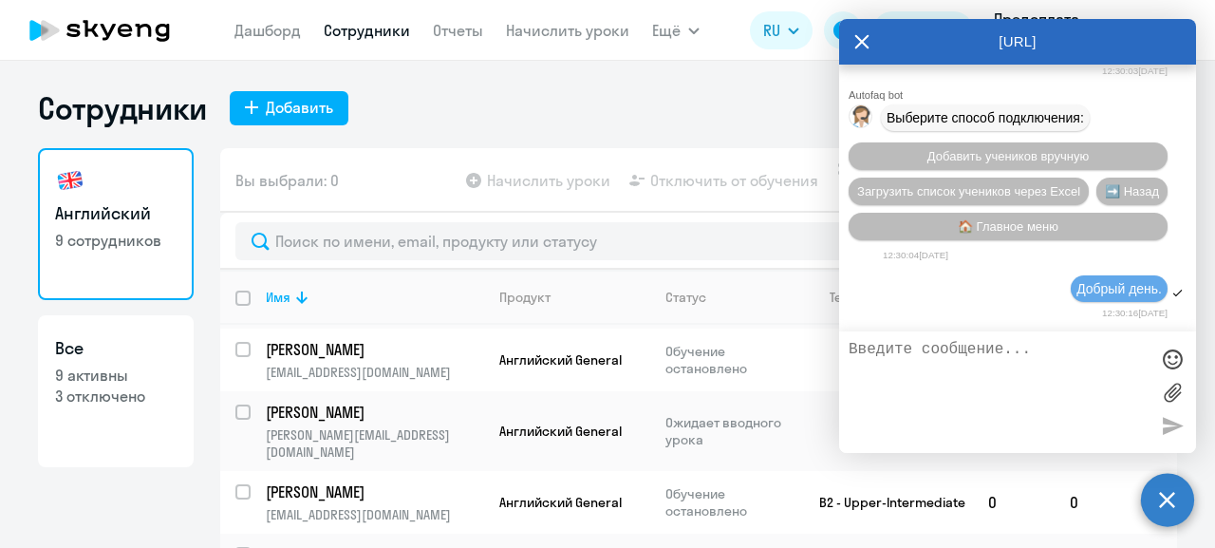
scroll to position [34773, 0]
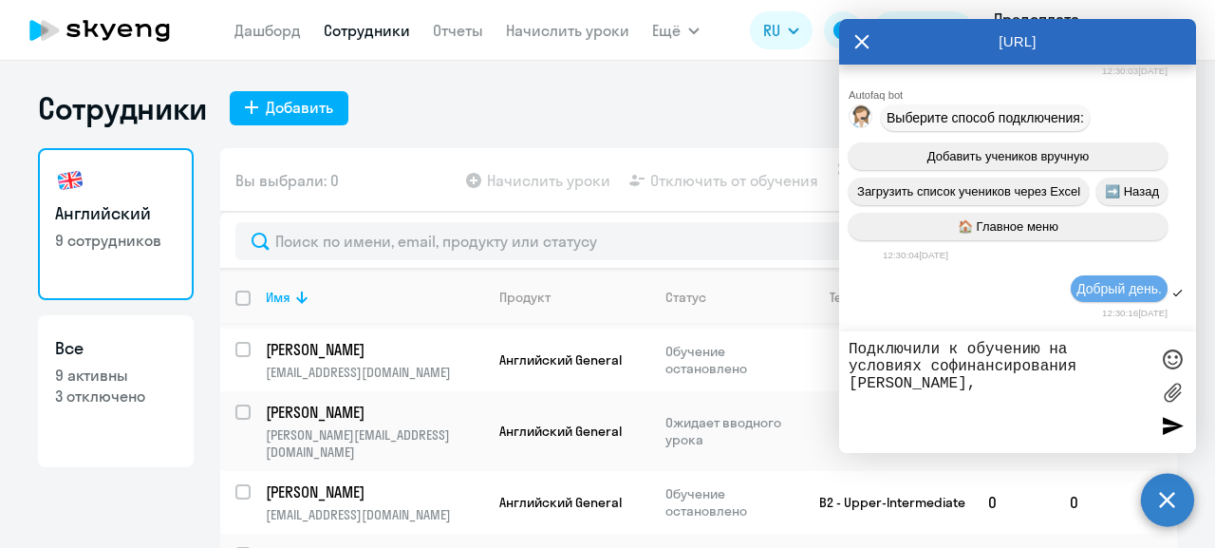
click at [1094, 380] on textarea "Подключили к обучению на условиях софинансирования [PERSON_NAME]," at bounding box center [998, 392] width 300 height 102
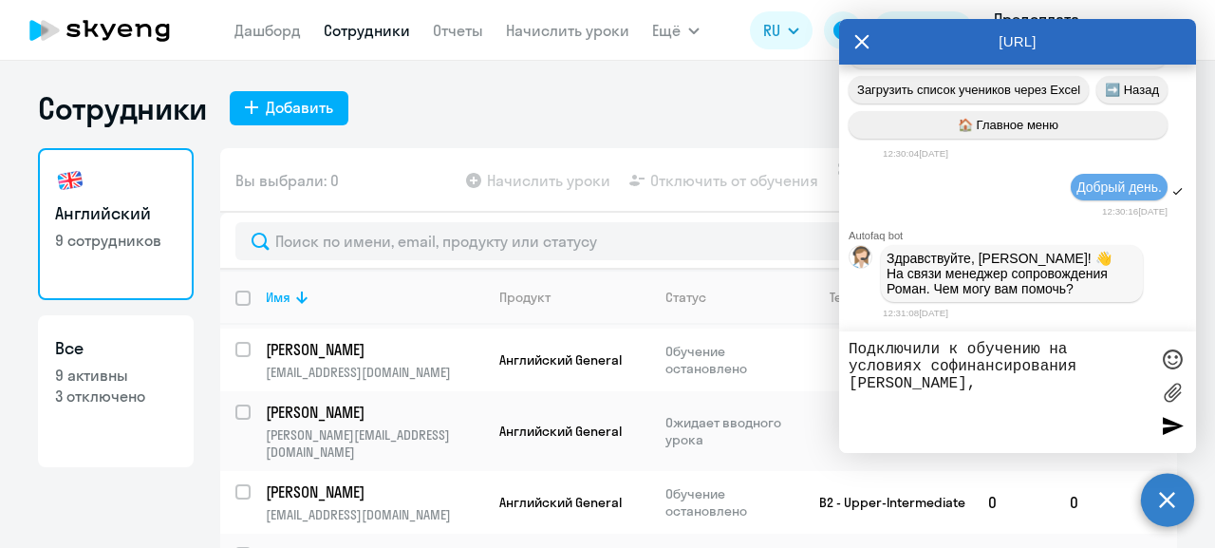
paste textarea "[EMAIL_ADDRESS][DOMAIN_NAME]"
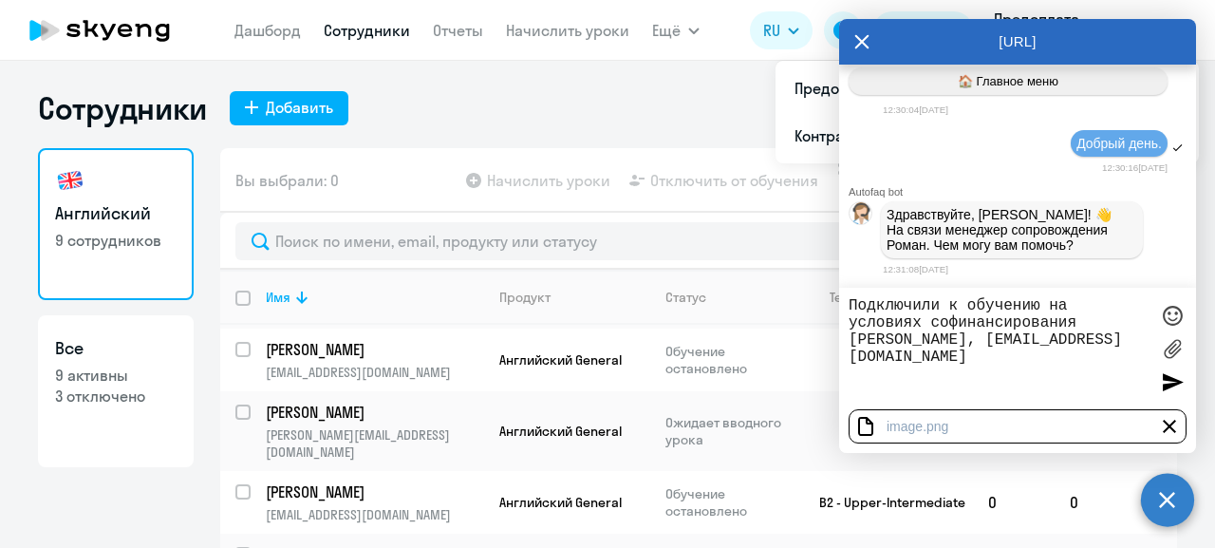
click at [864, 377] on textarea "Подключили к обучению на условиях софинансирования [PERSON_NAME], [EMAIL_ADDRES…" at bounding box center [998, 348] width 300 height 102
paste textarea "[PHONE_NUMBER] 16-46"
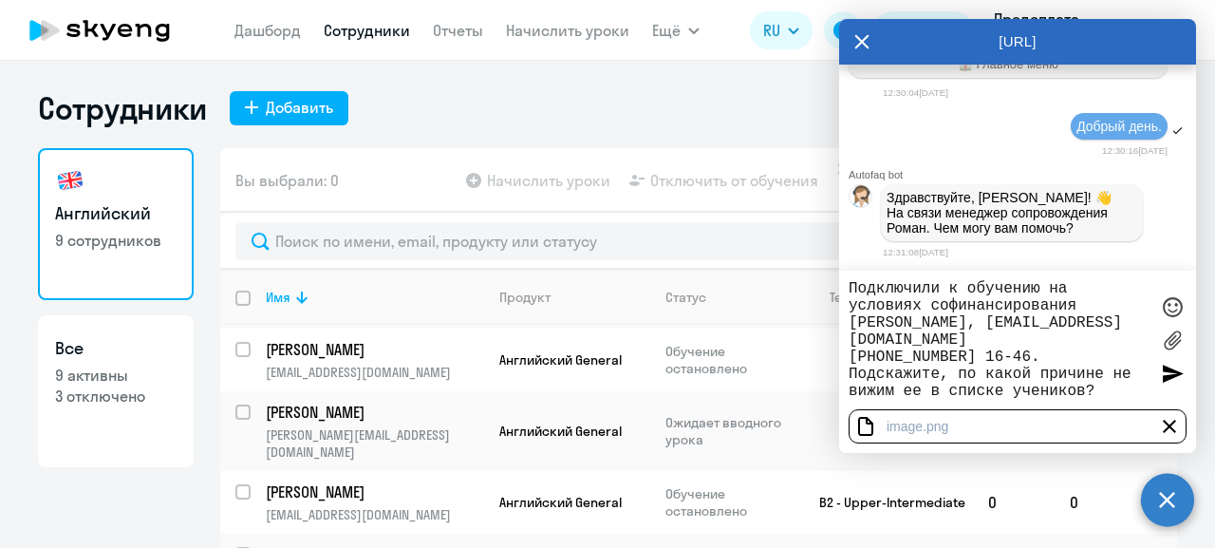
type textarea "Подключили к обучению на условиях софинансирования [PERSON_NAME], [EMAIL_ADDRES…"
click at [1166, 365] on div at bounding box center [1172, 373] width 28 height 28
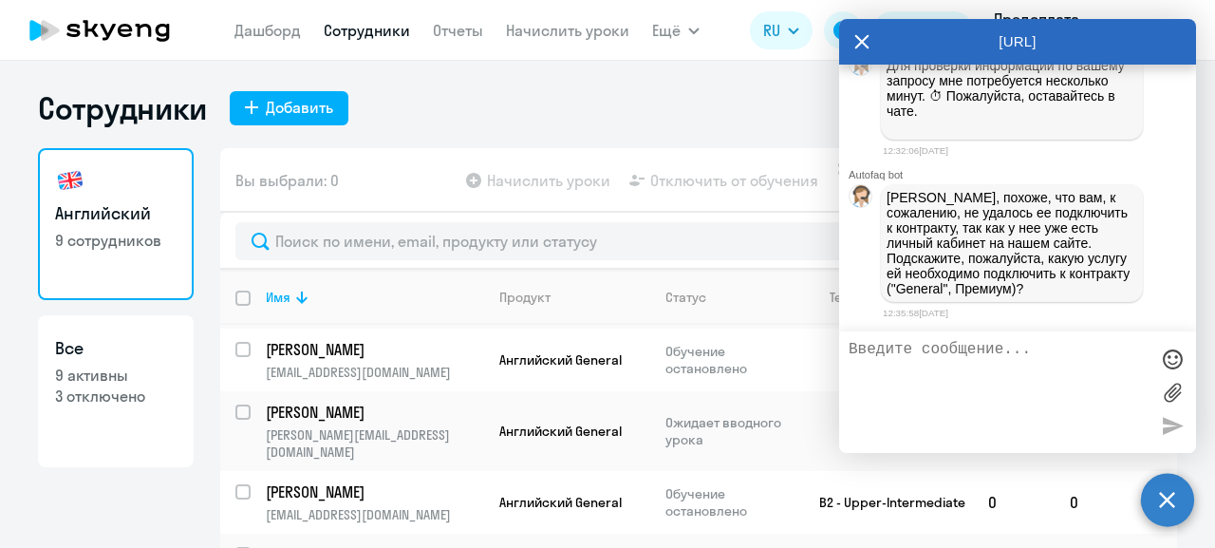
scroll to position [35341, 0]
click at [906, 353] on textarea at bounding box center [998, 392] width 300 height 102
type textarea "General."
click at [1176, 430] on div at bounding box center [1172, 425] width 28 height 28
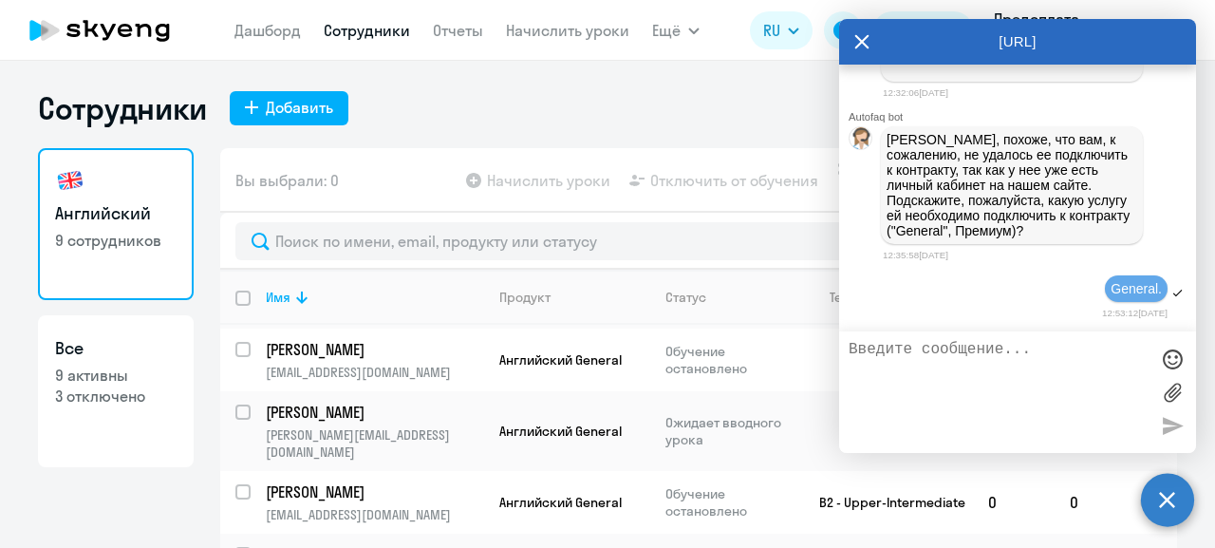
scroll to position [35400, 0]
click at [405, 173] on div "Вы выбрали: 0 Начислить уроки Отключить от обучения Управлять компенсацией Откл…" at bounding box center [698, 180] width 957 height 65
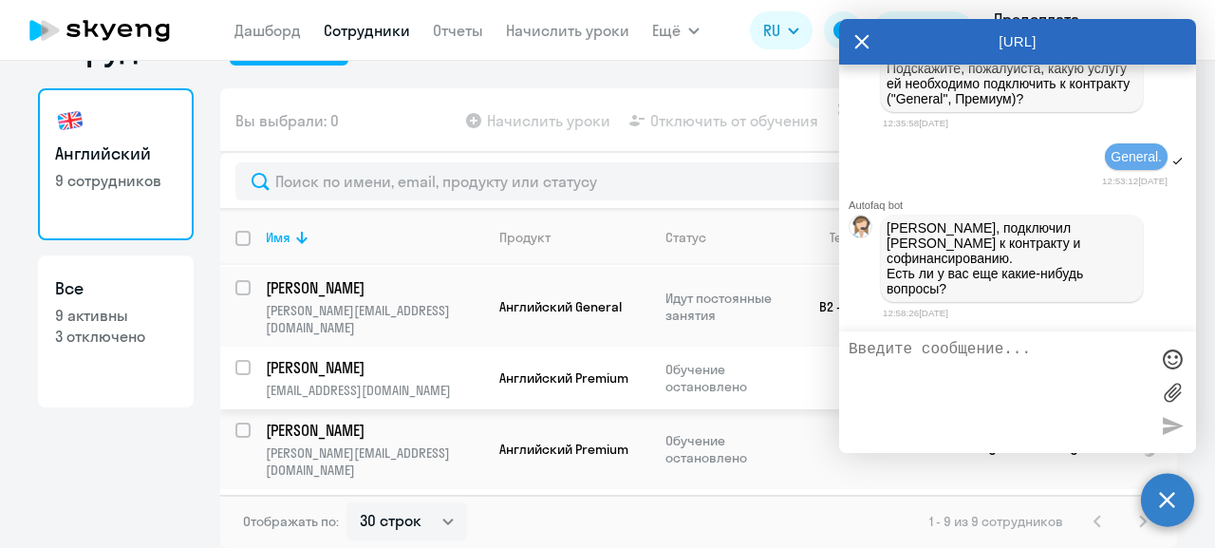
scroll to position [0, 0]
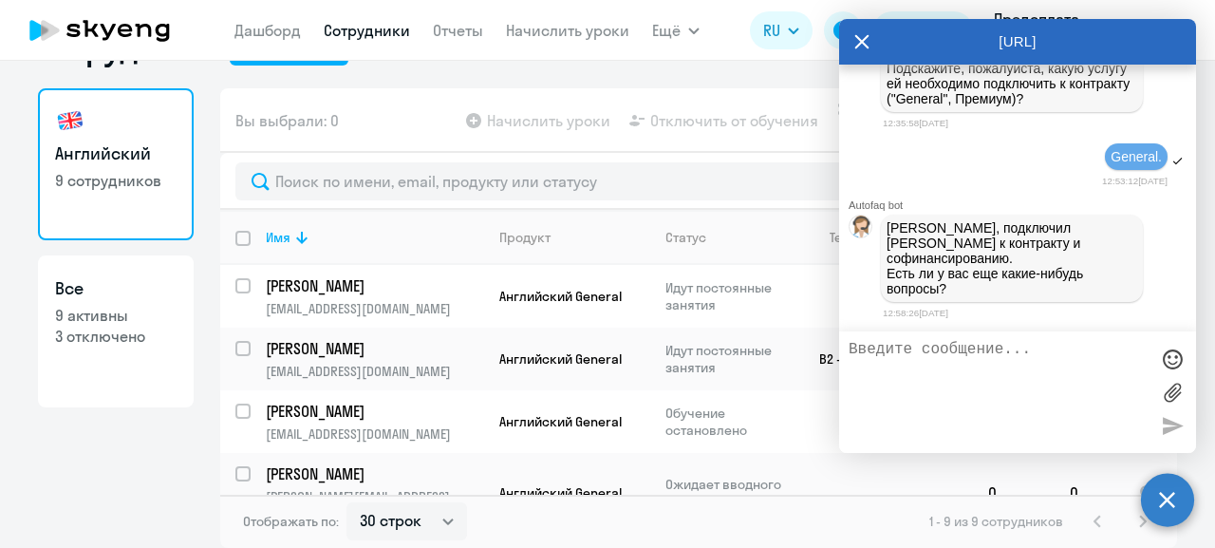
click at [369, 33] on link "Сотрудники" at bounding box center [367, 30] width 86 height 19
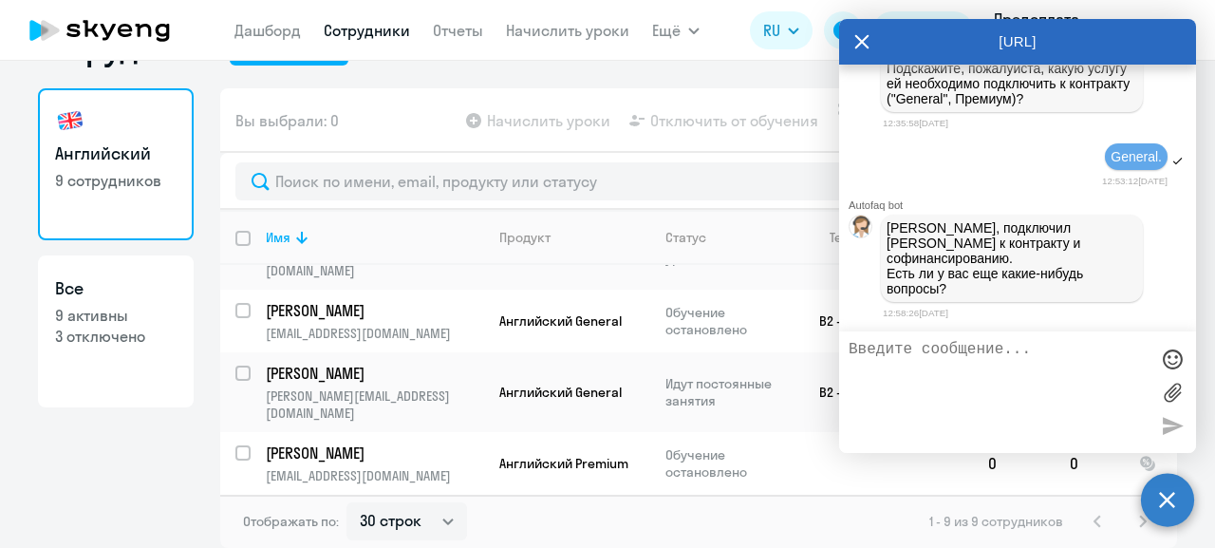
scroll to position [328, 0]
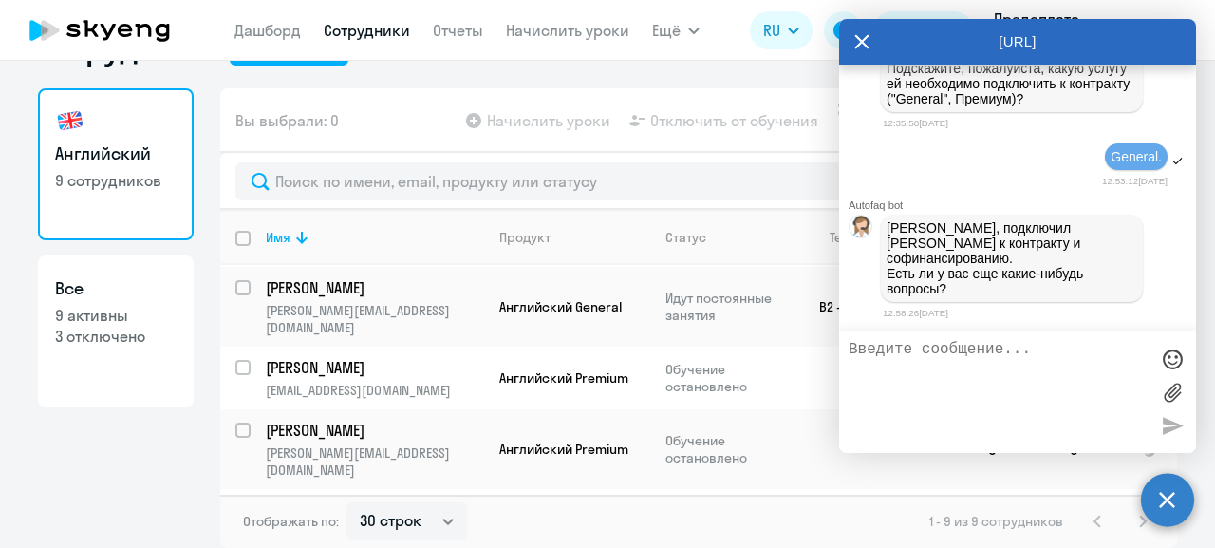
click at [944, 350] on textarea at bounding box center [998, 392] width 300 height 102
type textarea "C"
type textarea "V"
type textarea "М"
type textarea "Надо подождать? Потому что пока она не появилась в списке"
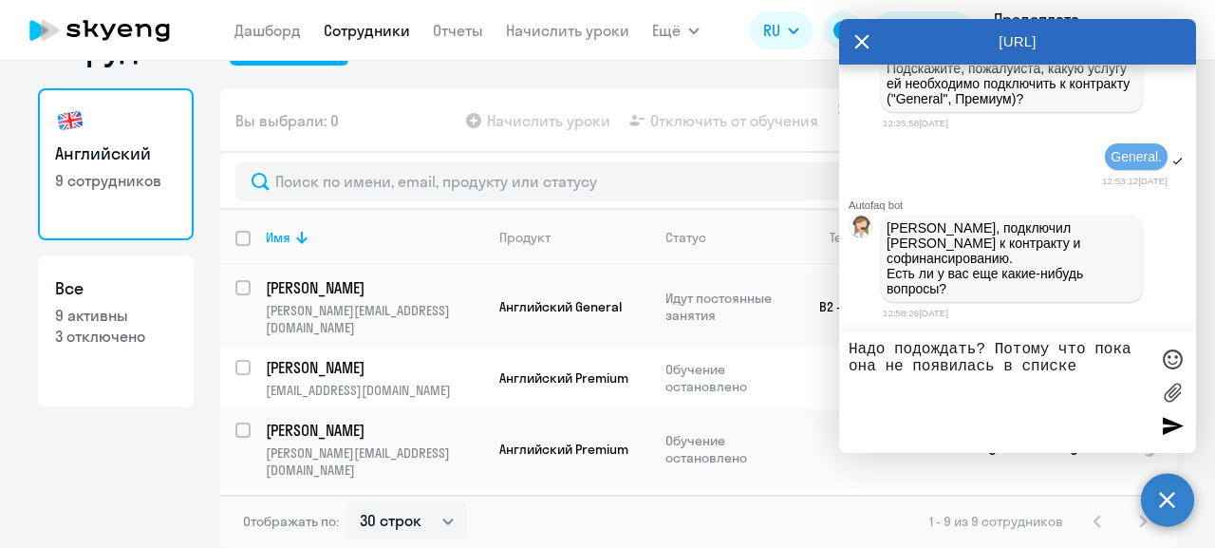
click at [1164, 424] on div at bounding box center [1172, 425] width 28 height 28
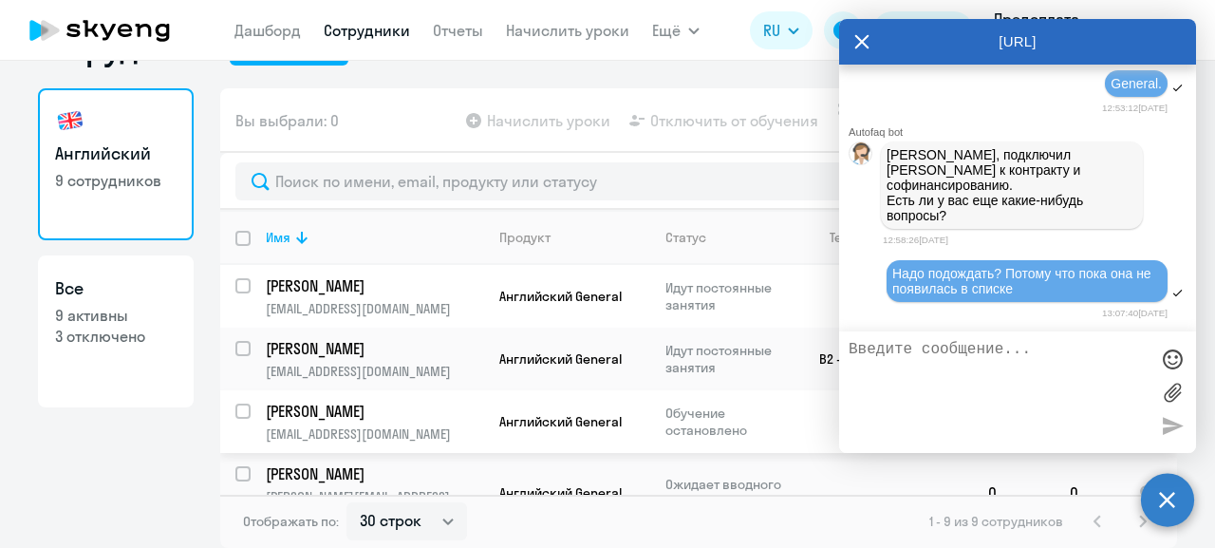
scroll to position [0, 0]
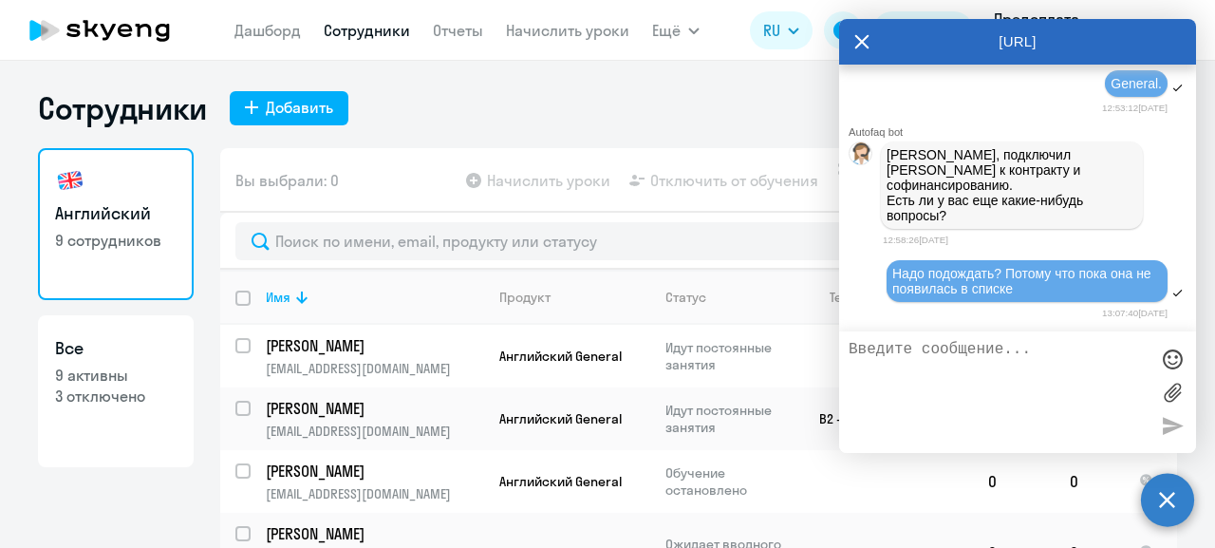
click at [868, 39] on icon at bounding box center [861, 42] width 15 height 46
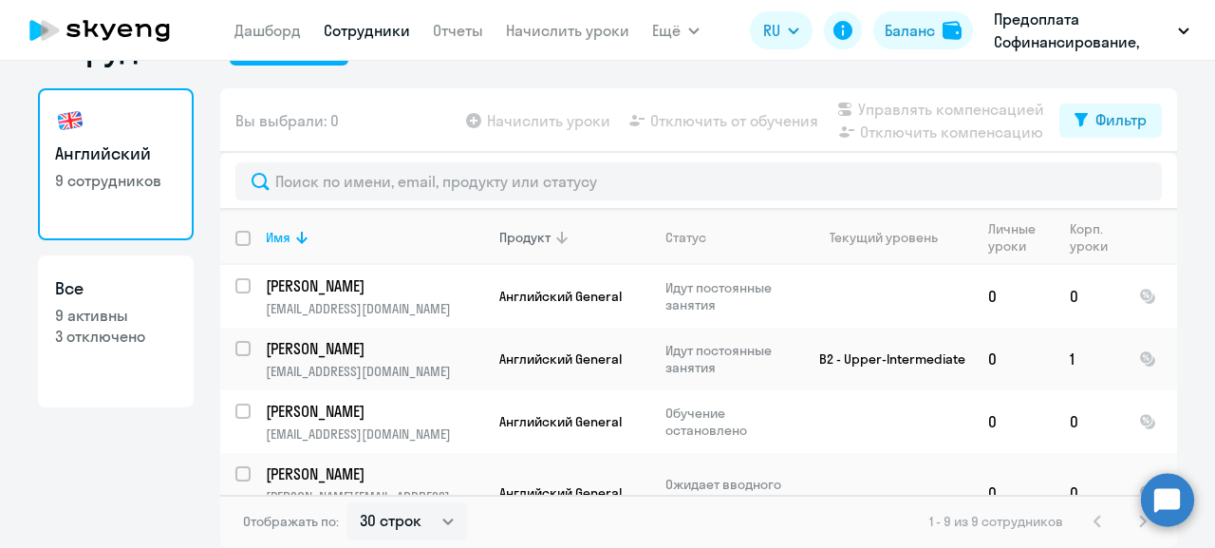
scroll to position [328, 0]
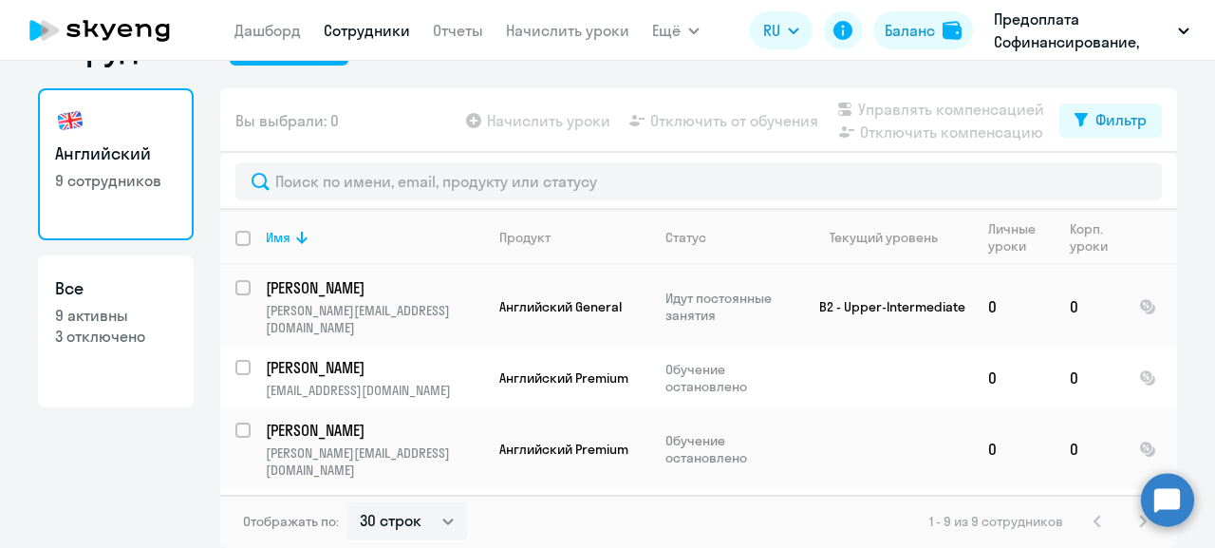
click at [1156, 485] on circle at bounding box center [1167, 499] width 53 height 53
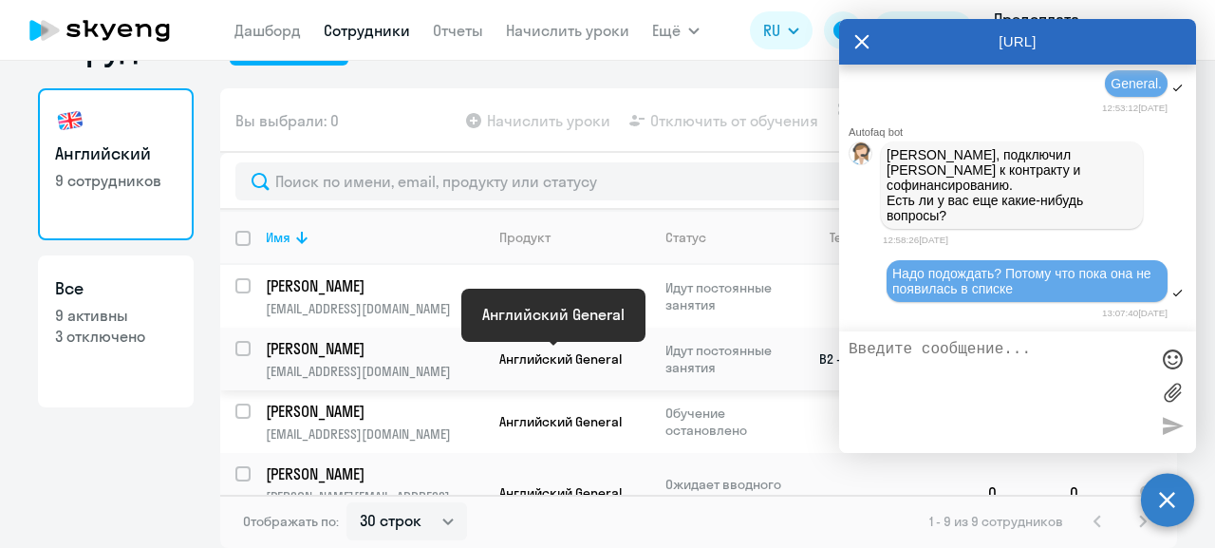
scroll to position [0, 0]
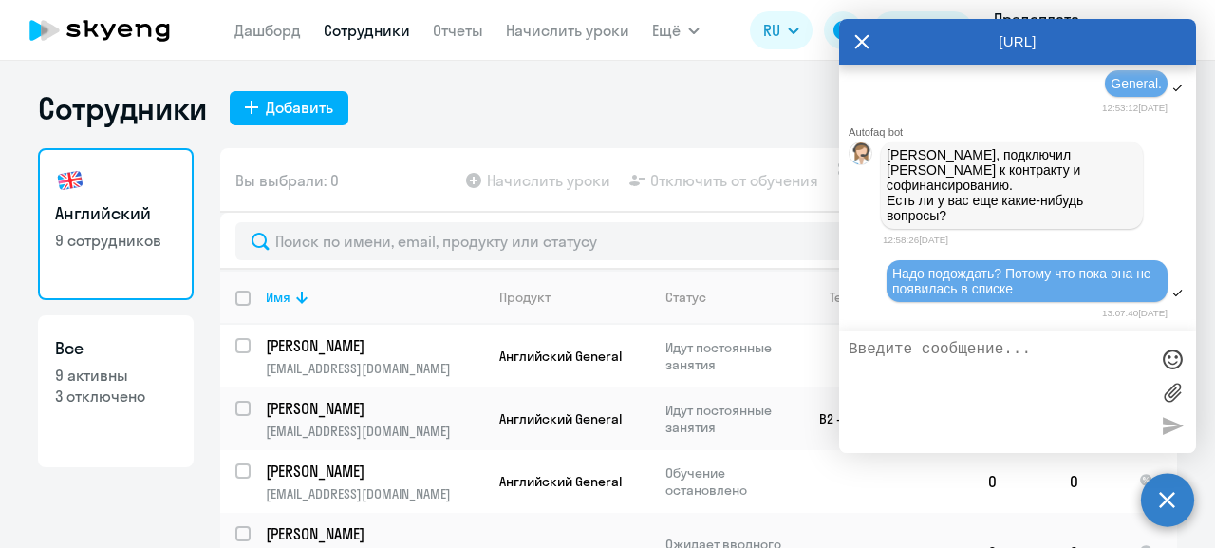
click at [426, 146] on div "Сотрудники Добавить Английский 9 сотрудников Все 9 активны 3 отключено Вы выбра…" at bounding box center [607, 348] width 1139 height 518
click at [553, 108] on div "Сотрудники Добавить" at bounding box center [607, 108] width 1139 height 38
click at [734, 84] on div "Сотрудники Добавить Английский 9 сотрудников Все 9 активны 3 отключено Вы выбра…" at bounding box center [607, 304] width 1215 height 487
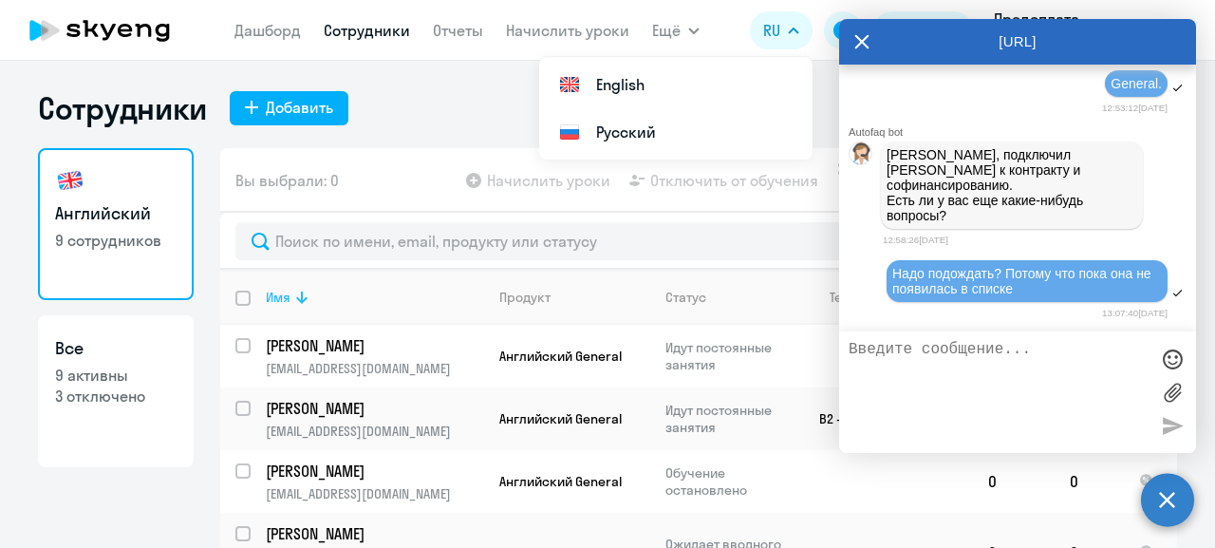
click at [290, 288] on icon at bounding box center [301, 297] width 23 height 23
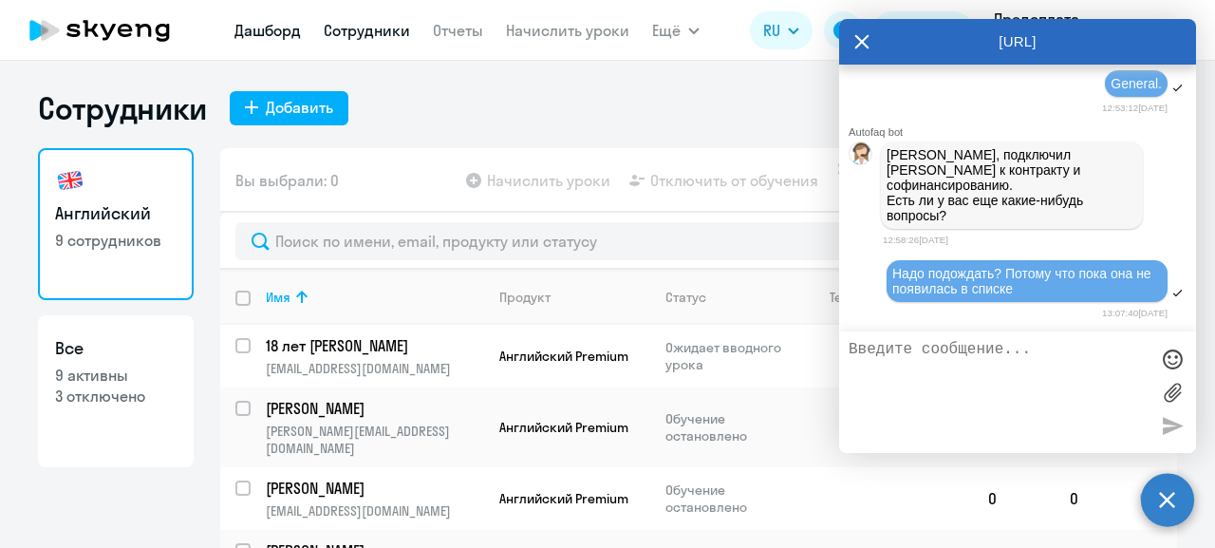
click at [262, 30] on link "Дашборд" at bounding box center [267, 30] width 66 height 19
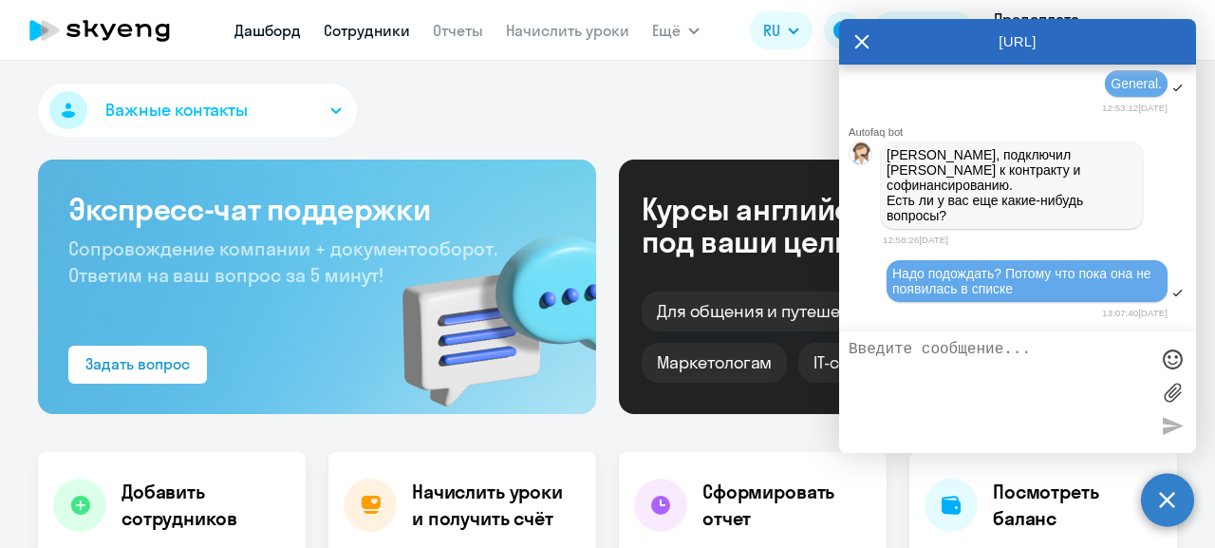
click at [358, 34] on link "Сотрудники" at bounding box center [367, 30] width 86 height 19
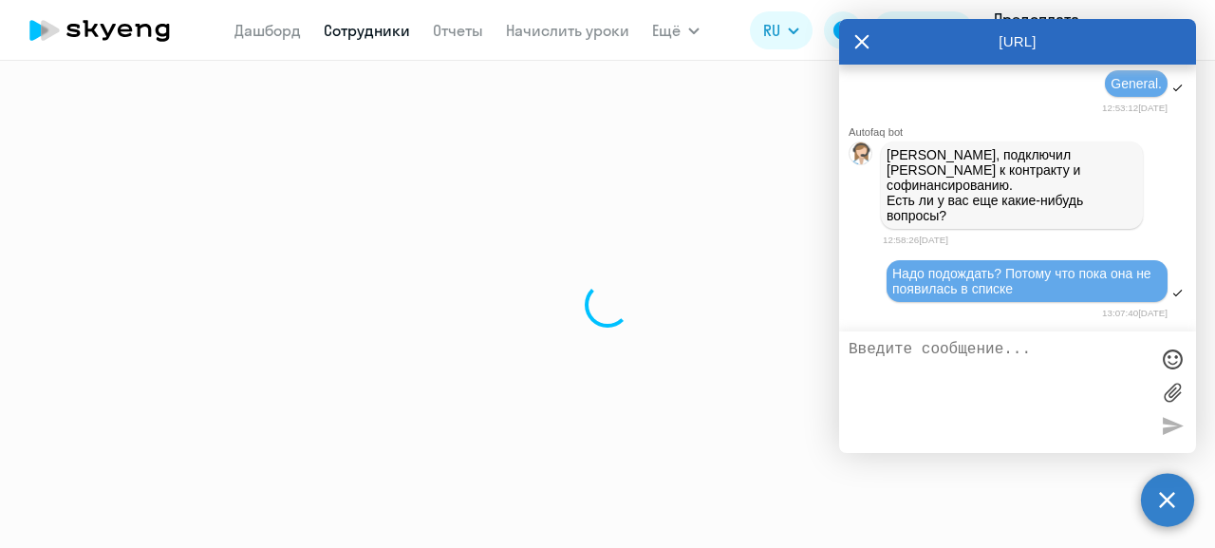
select select "30"
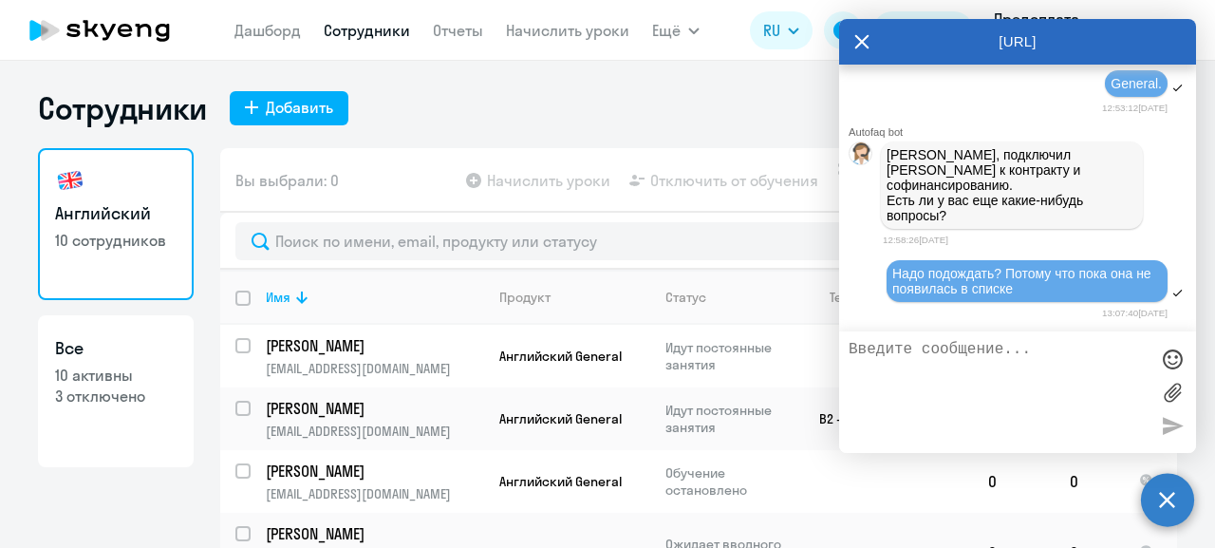
click at [388, 158] on div "Вы выбрали: 0 Начислить уроки Отключить от обучения Управлять компенсацией Откл…" at bounding box center [698, 180] width 957 height 65
click at [403, 119] on div "Сотрудники Добавить" at bounding box center [607, 108] width 1139 height 38
click at [401, 175] on div "Вы выбрали: 0 Начислить уроки Отключить от обучения Управлять компенсацией Откл…" at bounding box center [698, 180] width 957 height 65
click at [696, 128] on div "Сотрудники Добавить Английский 10 сотрудников Все 10 активны 3 отключено Вы выб…" at bounding box center [607, 348] width 1139 height 518
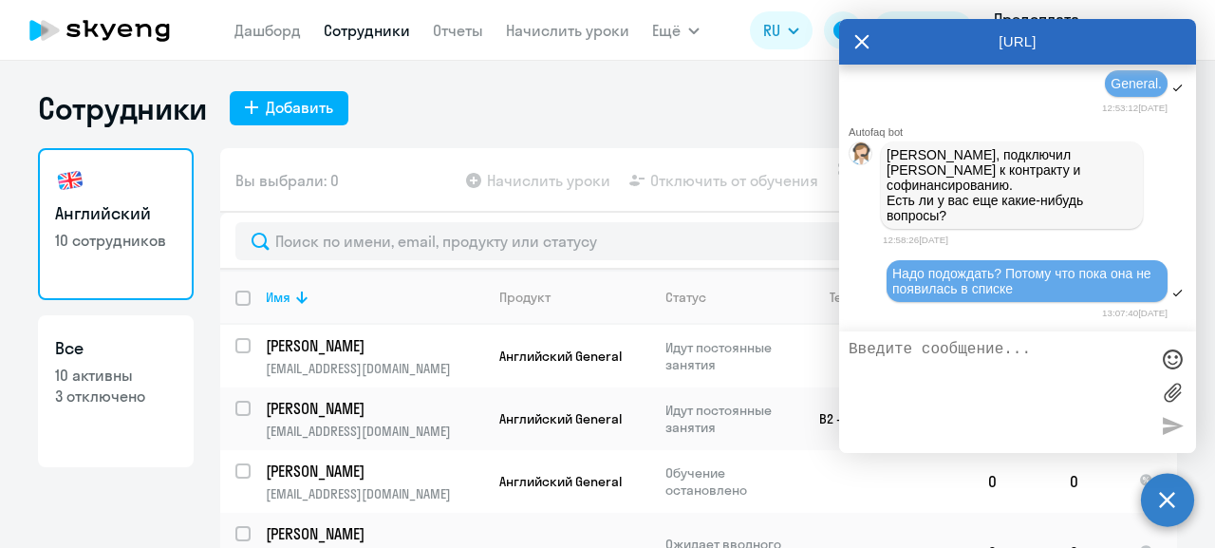
scroll to position [35748, 0]
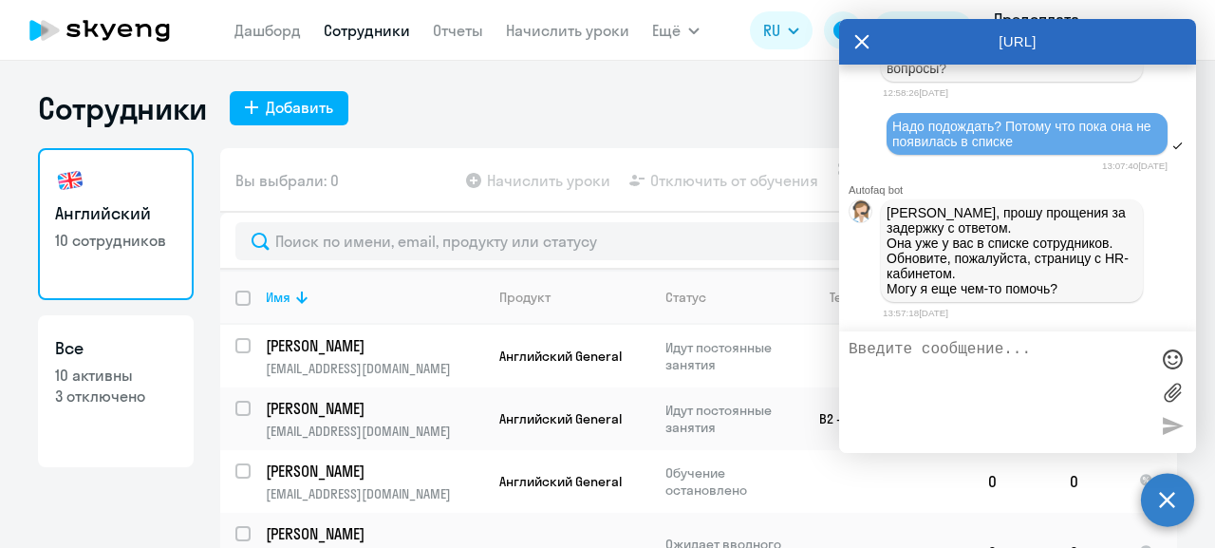
click at [418, 176] on div "Вы выбрали: 0 Начислить уроки Отключить от обучения Управлять компенсацией Откл…" at bounding box center [698, 180] width 957 height 65
click at [394, 178] on div "Вы выбрали: 0 Начислить уроки Отключить от обучения Управлять компенсацией Откл…" at bounding box center [698, 180] width 957 height 65
click at [1005, 246] on p "[PERSON_NAME], прошу прощения за задержку с ответом. Она уже у вас в списке сот…" at bounding box center [1011, 250] width 251 height 91
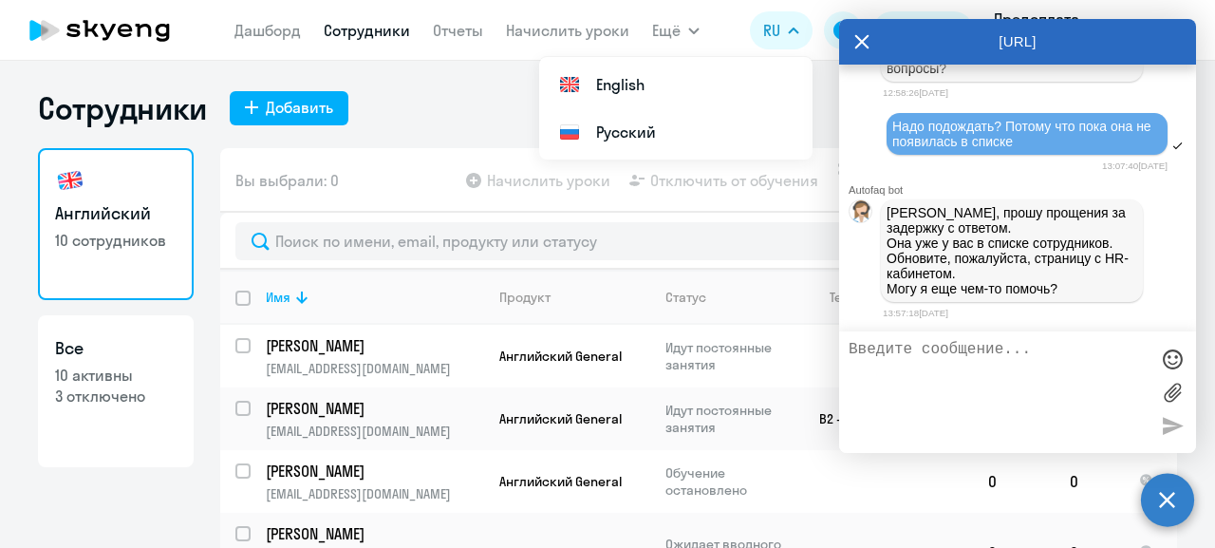
click at [928, 343] on textarea at bounding box center [998, 392] width 300 height 102
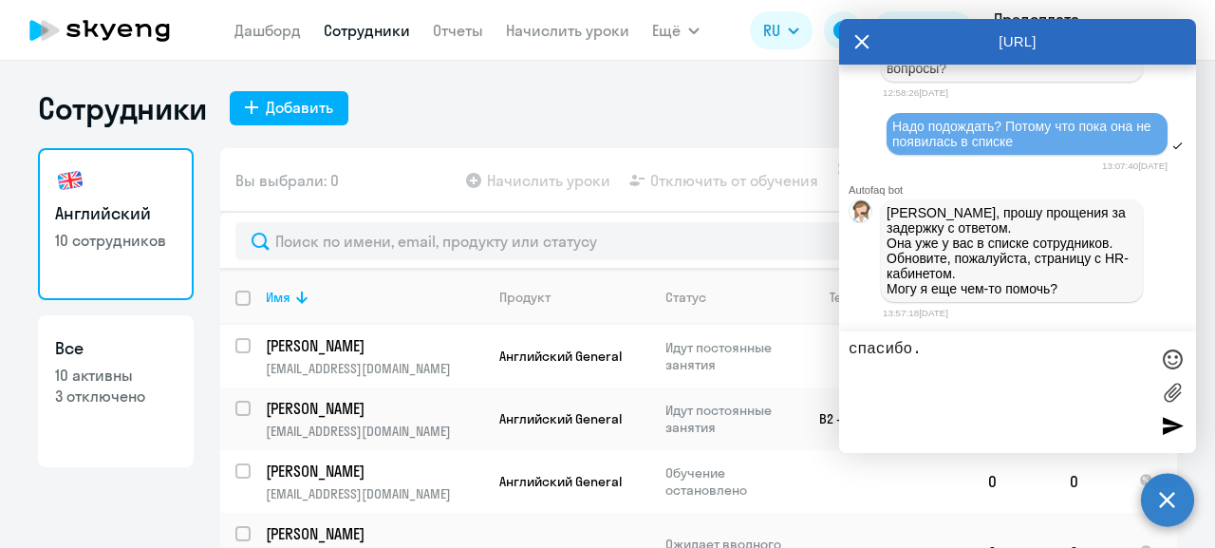
type textarea "спасибо."
click at [1168, 428] on div at bounding box center [1172, 425] width 28 height 28
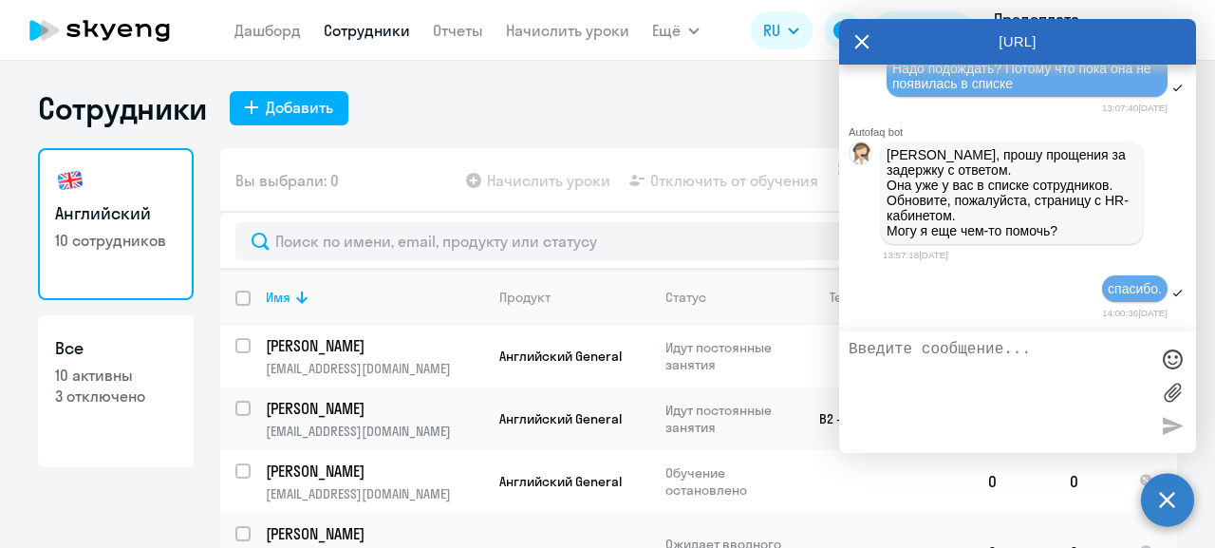
click at [862, 45] on icon at bounding box center [861, 42] width 15 height 46
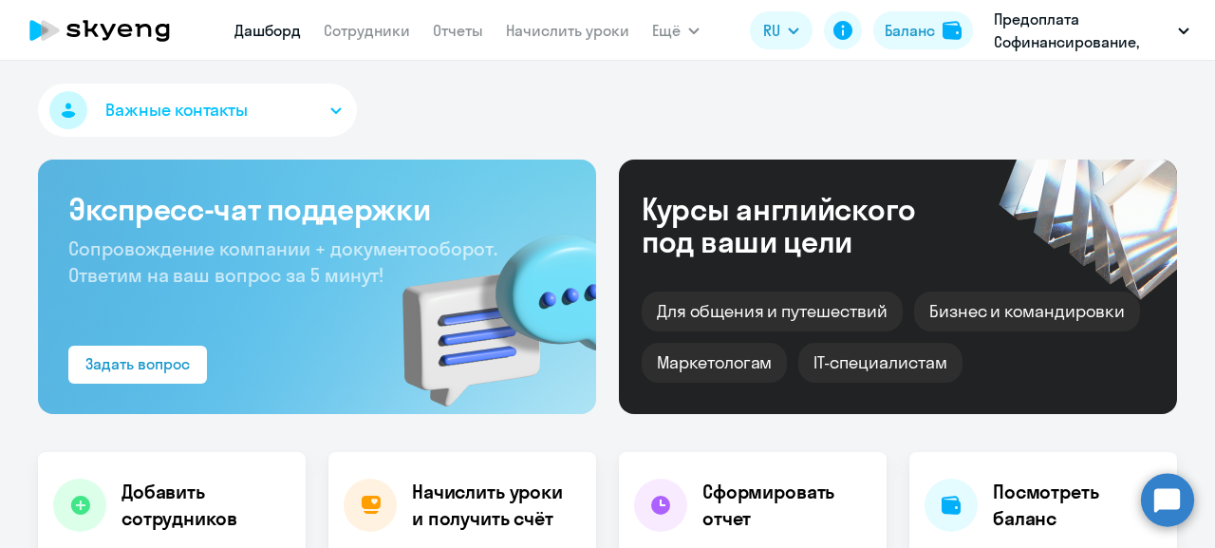
select select "30"
click at [362, 26] on link "Сотрудники" at bounding box center [367, 30] width 86 height 19
select select "30"
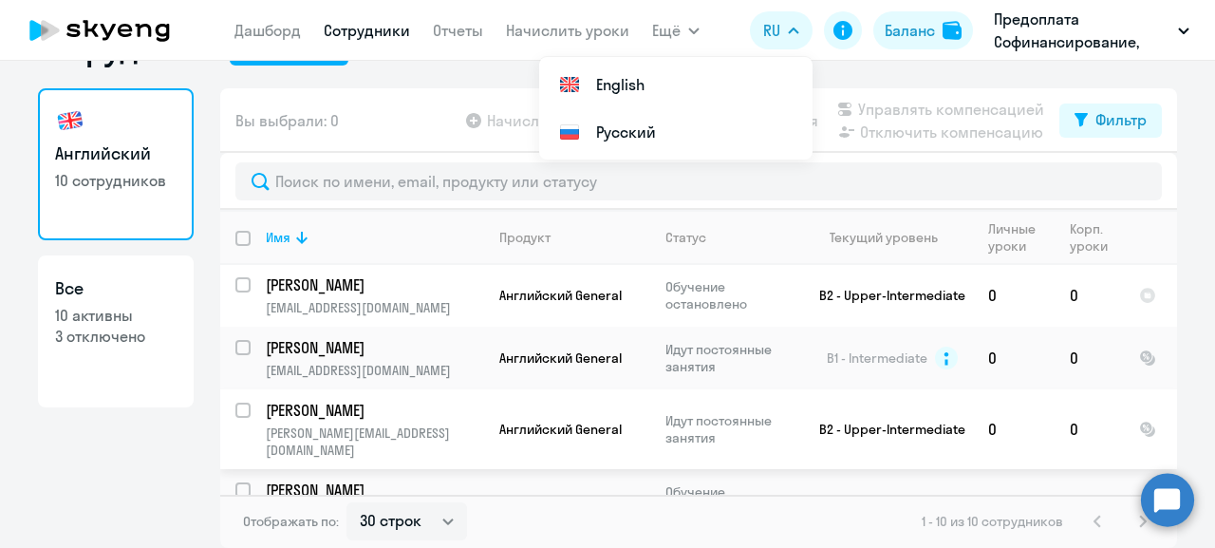
scroll to position [390, 0]
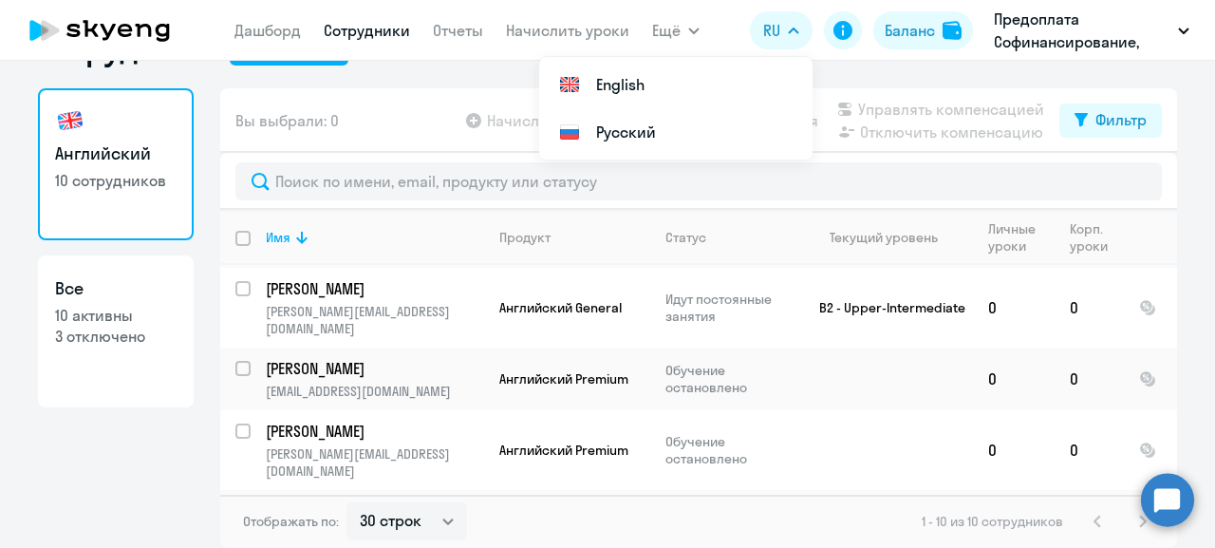
click at [207, 445] on div "Английский 10 сотрудников Все 10 активны 3 отключено Вы выбрали: 0 Начислить ур…" at bounding box center [607, 317] width 1139 height 459
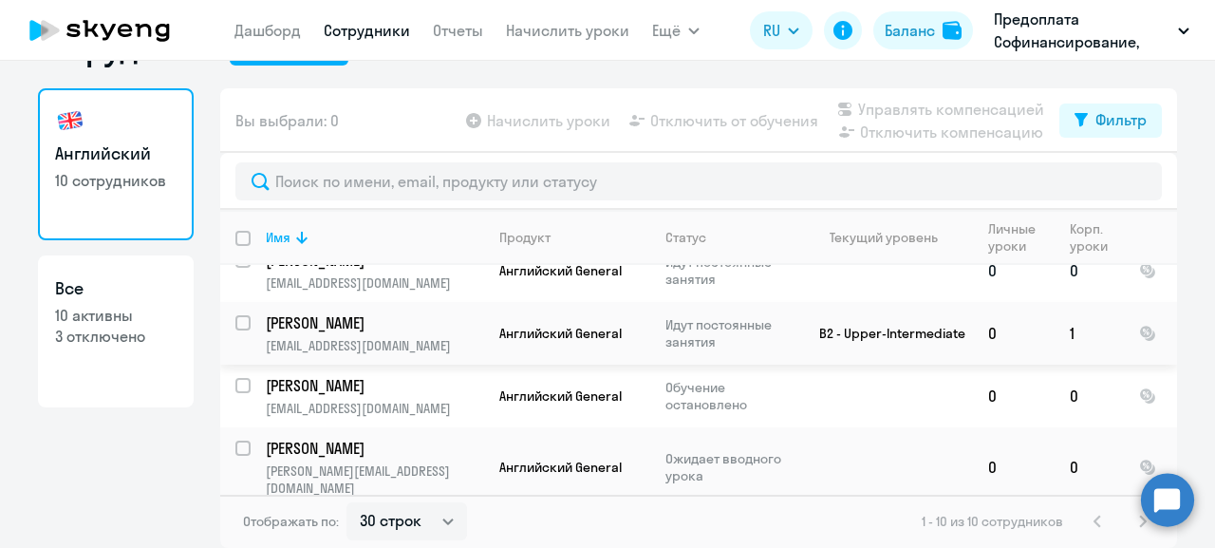
scroll to position [0, 0]
